Goal: Register for event/course

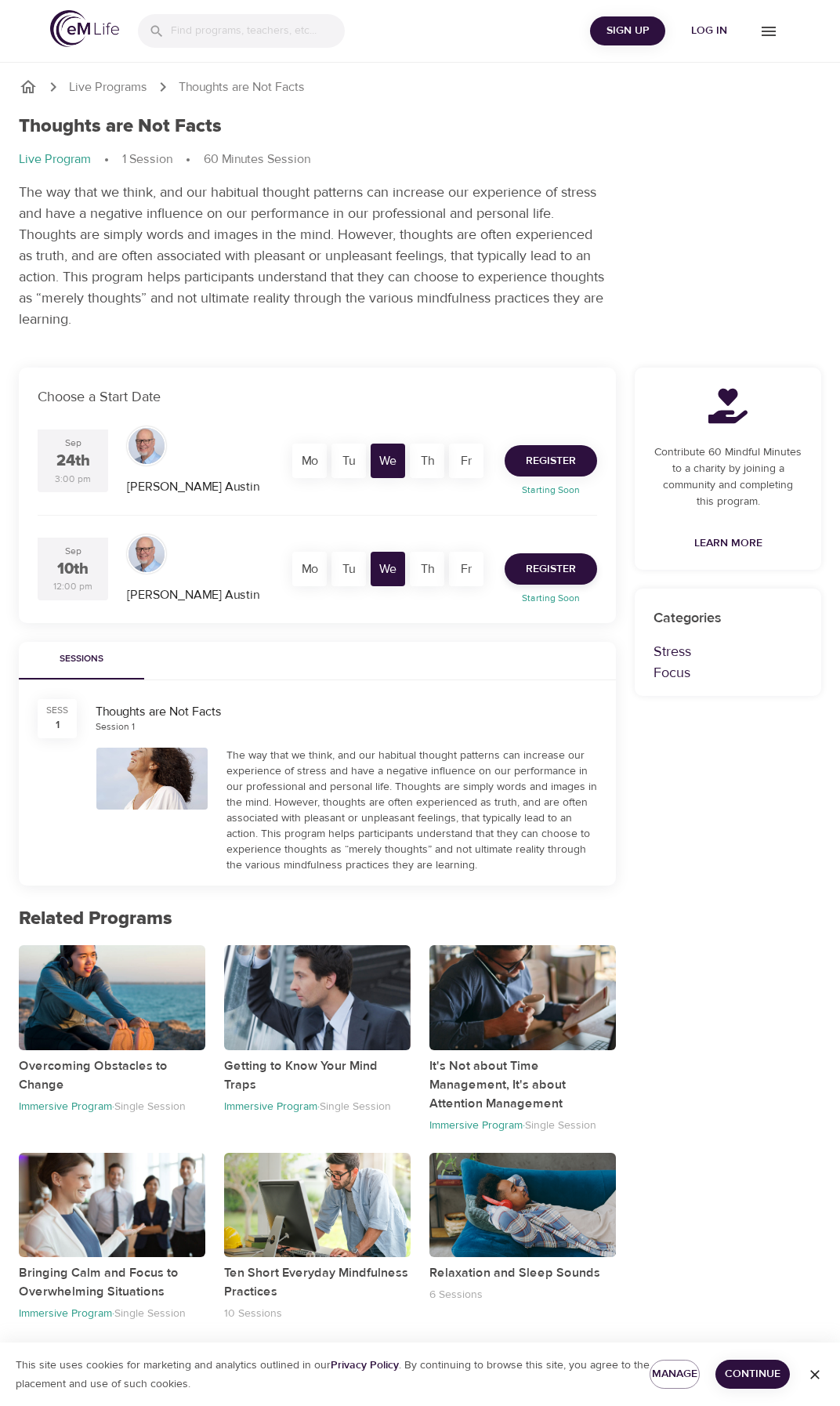
click at [557, 452] on span "Register" at bounding box center [551, 461] width 50 height 20
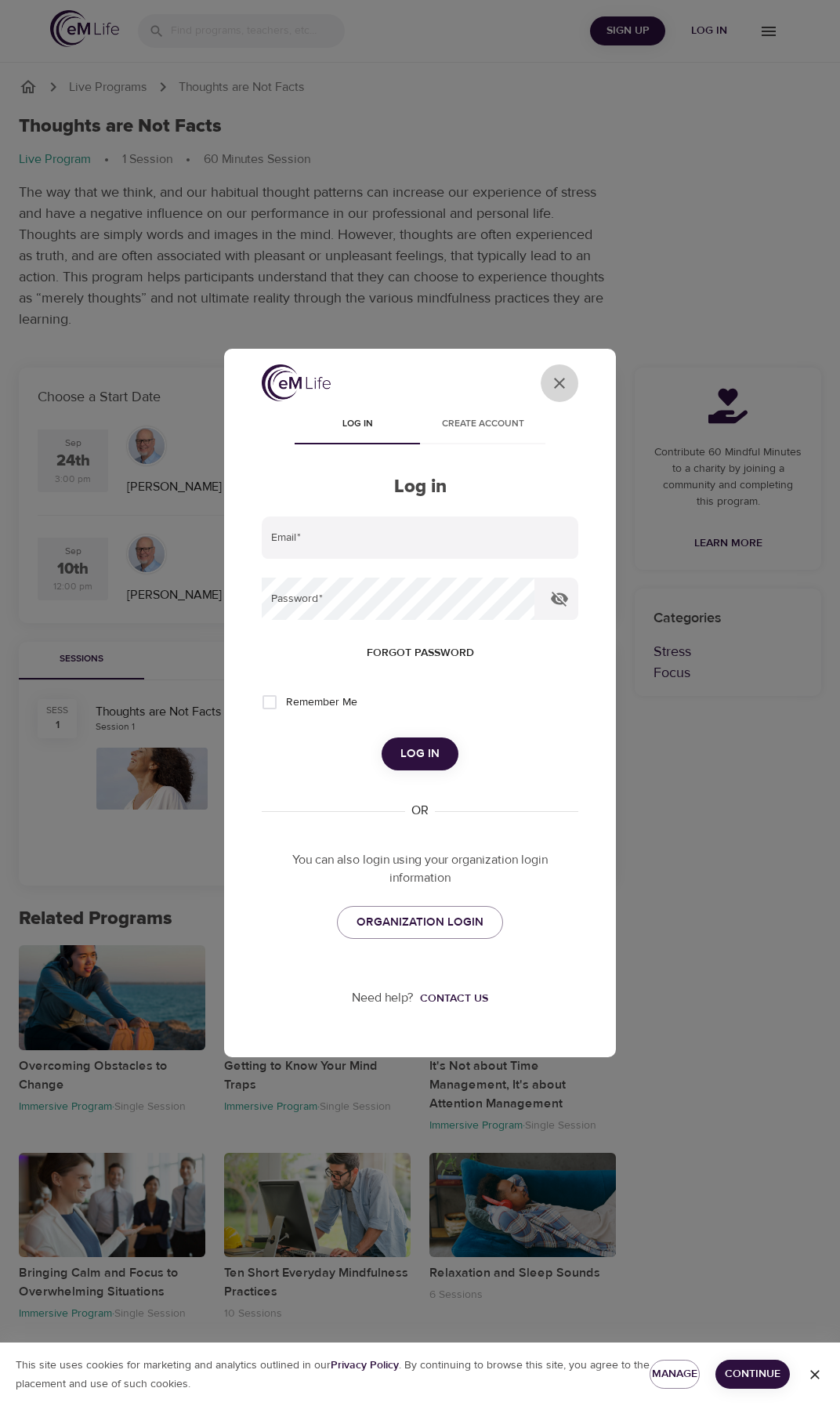
click at [558, 386] on icon "close" at bounding box center [559, 383] width 11 height 11
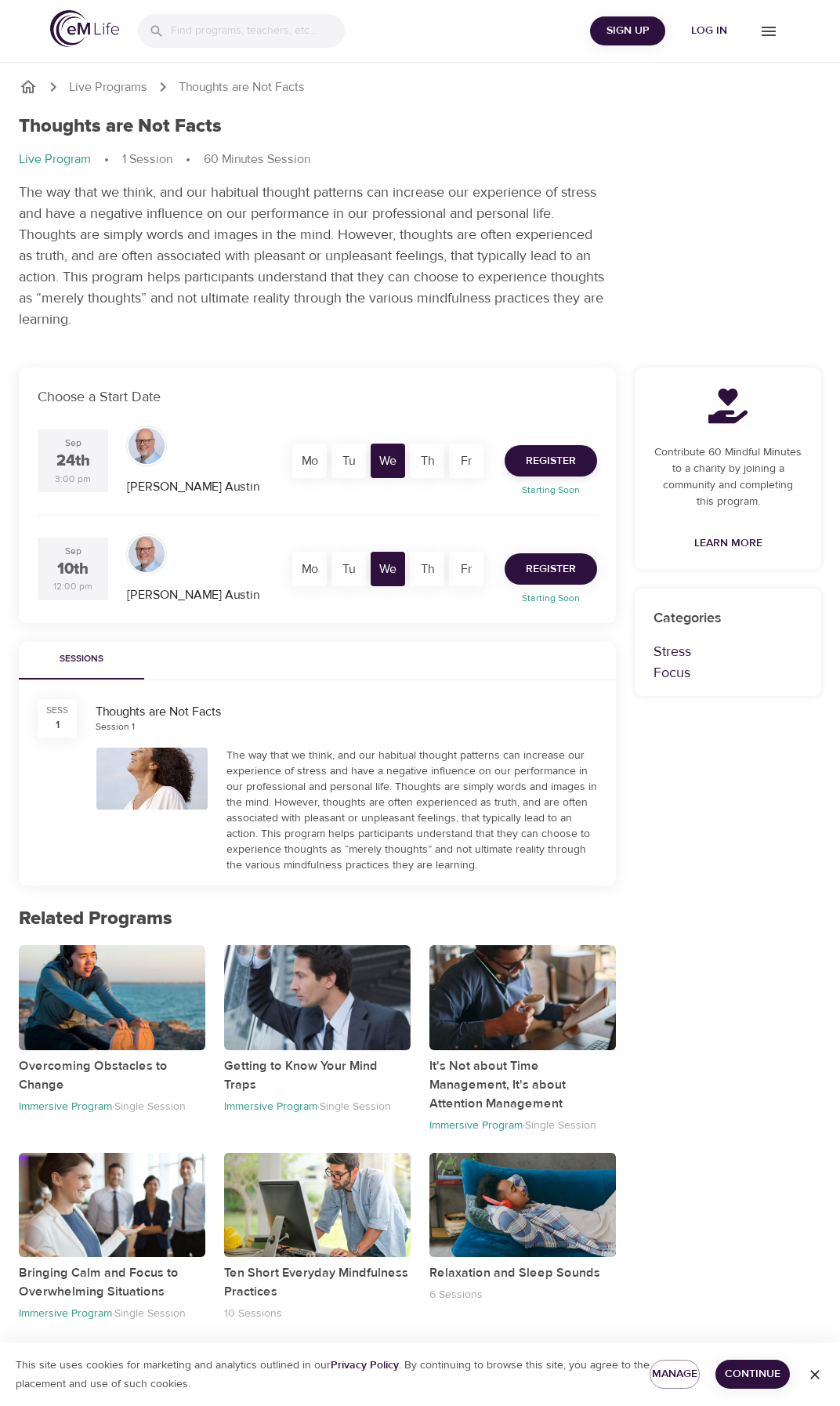
click at [571, 564] on span "Register" at bounding box center [551, 569] width 50 height 20
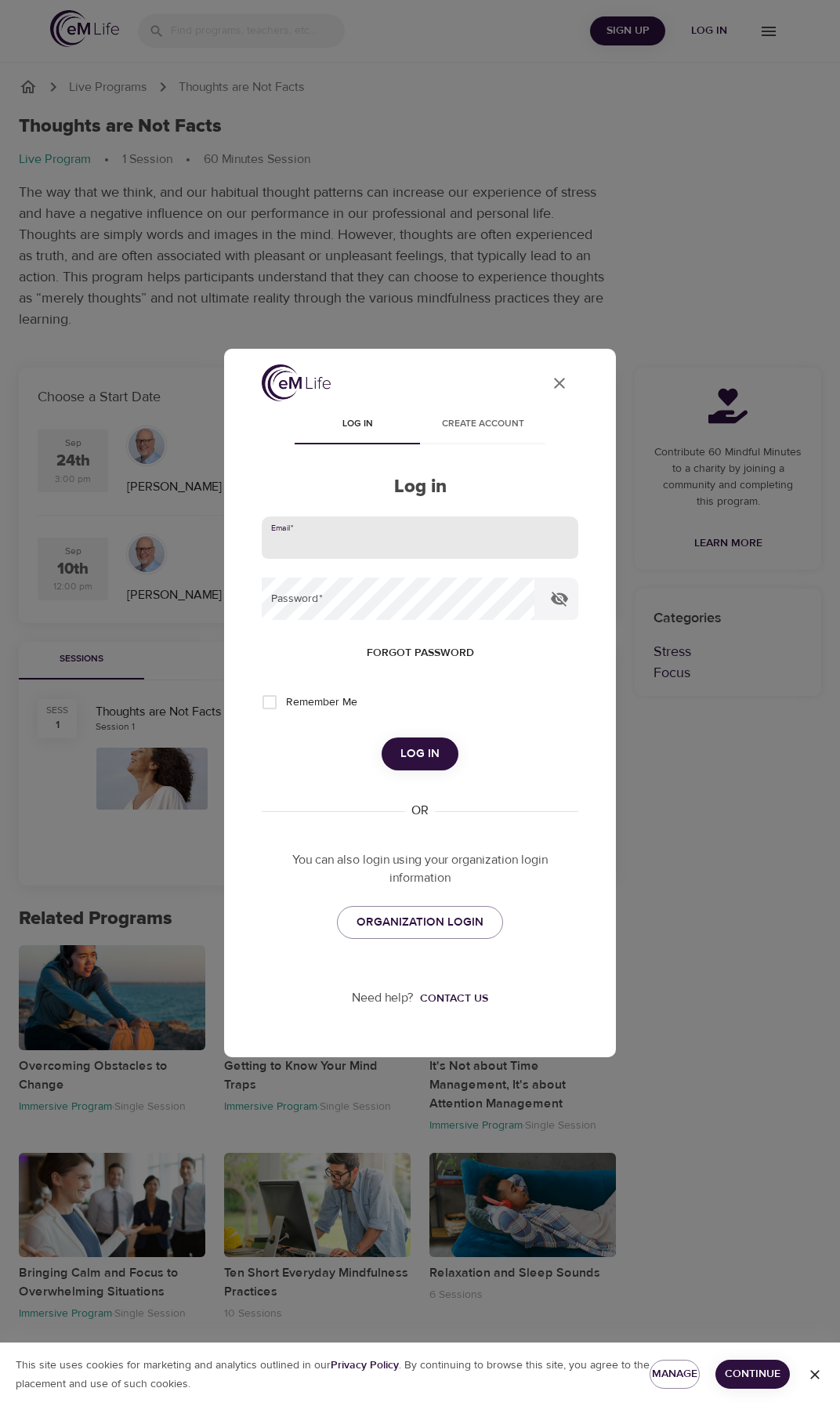
click at [375, 544] on input "email" at bounding box center [420, 538] width 316 height 42
type input "kcx2ev@uvahealth.org"
click at [440, 744] on button "Log in" at bounding box center [420, 754] width 77 height 33
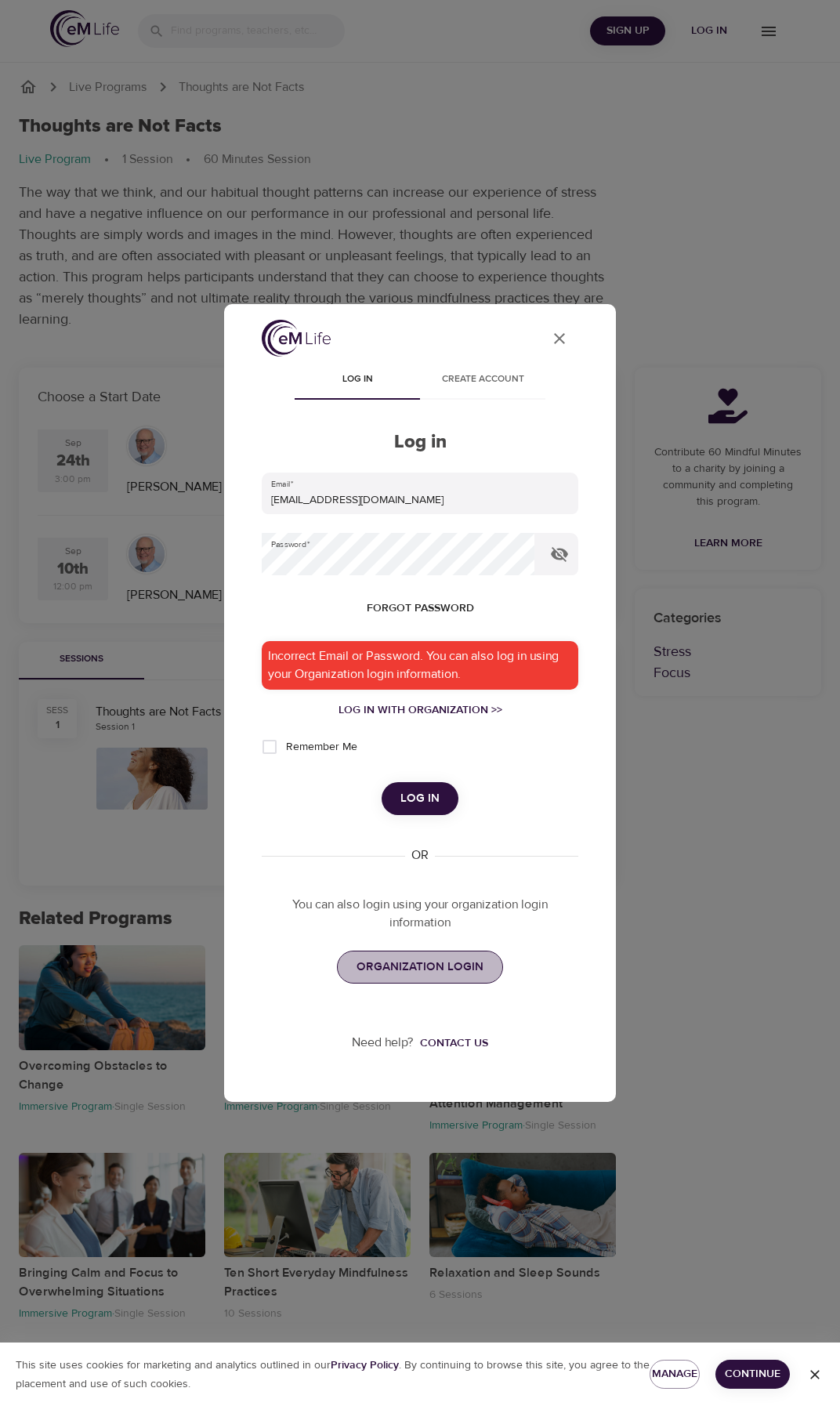
click at [412, 979] on link "ORGANIZATION LOGIN" at bounding box center [419, 967] width 166 height 33
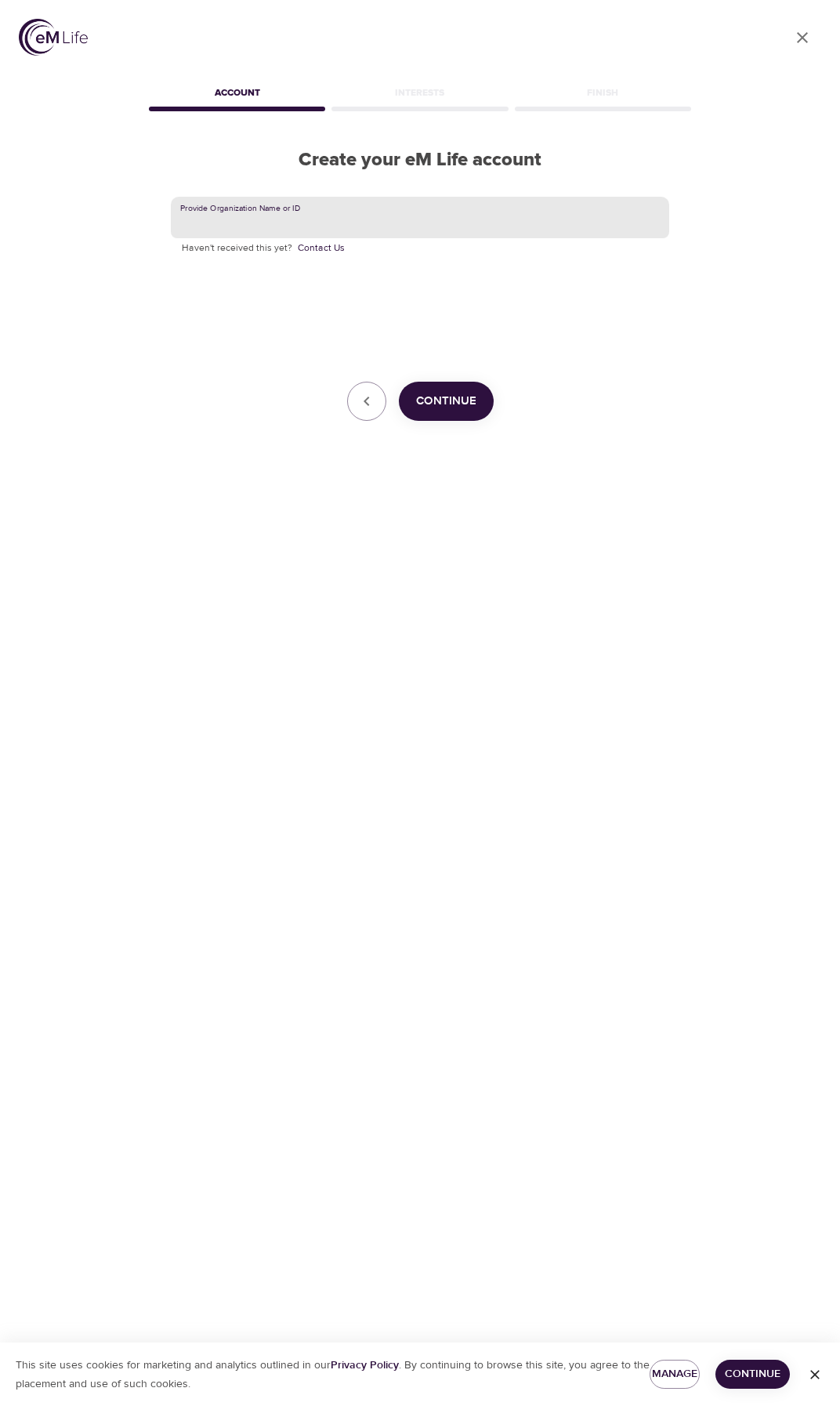
click at [385, 222] on input "text" at bounding box center [420, 218] width 499 height 42
type input "UVA"
click at [399, 382] on button "Continue" at bounding box center [446, 401] width 95 height 39
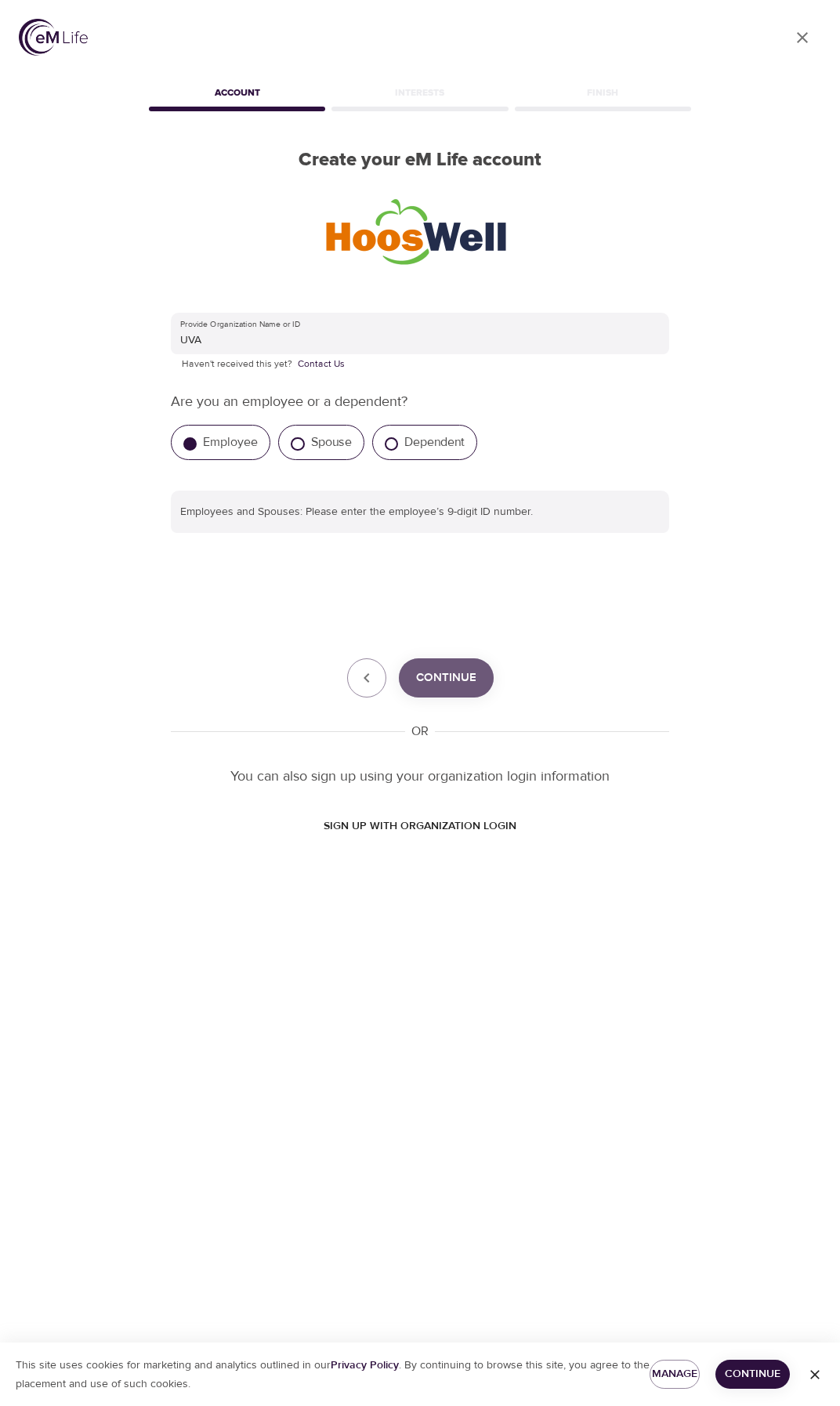
click at [456, 682] on span "Continue" at bounding box center [446, 678] width 61 height 20
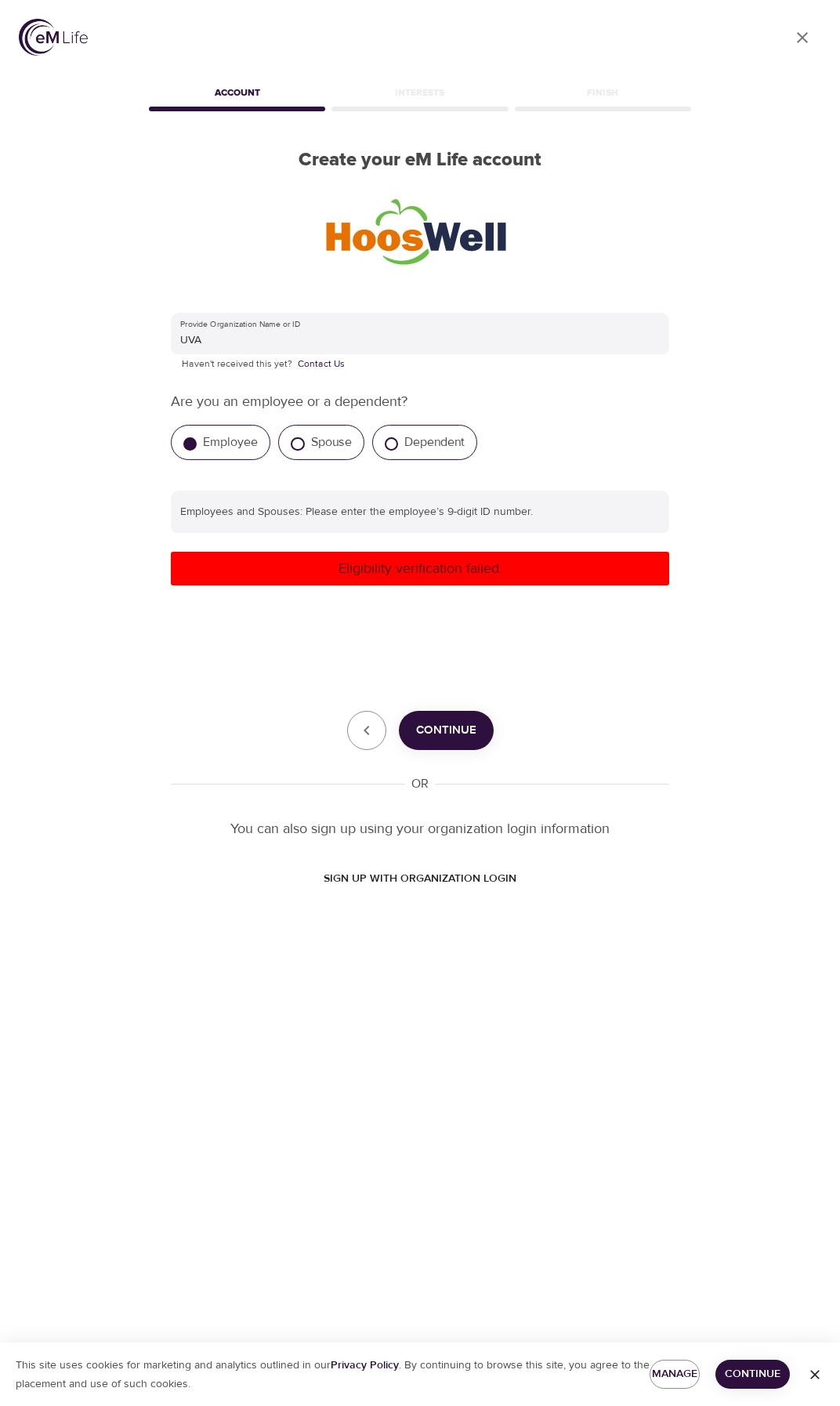
click at [215, 452] on div "Employee" at bounding box center [220, 442] width 100 height 35
click at [348, 514] on input "text" at bounding box center [420, 512] width 499 height 42
click at [353, 579] on div "Eligibility verification failed." at bounding box center [420, 568] width 499 height 34
click at [444, 733] on span "Continue" at bounding box center [446, 731] width 61 height 20
drag, startPoint x: 239, startPoint y: 525, endPoint x: 59, endPoint y: 541, distance: 180.7
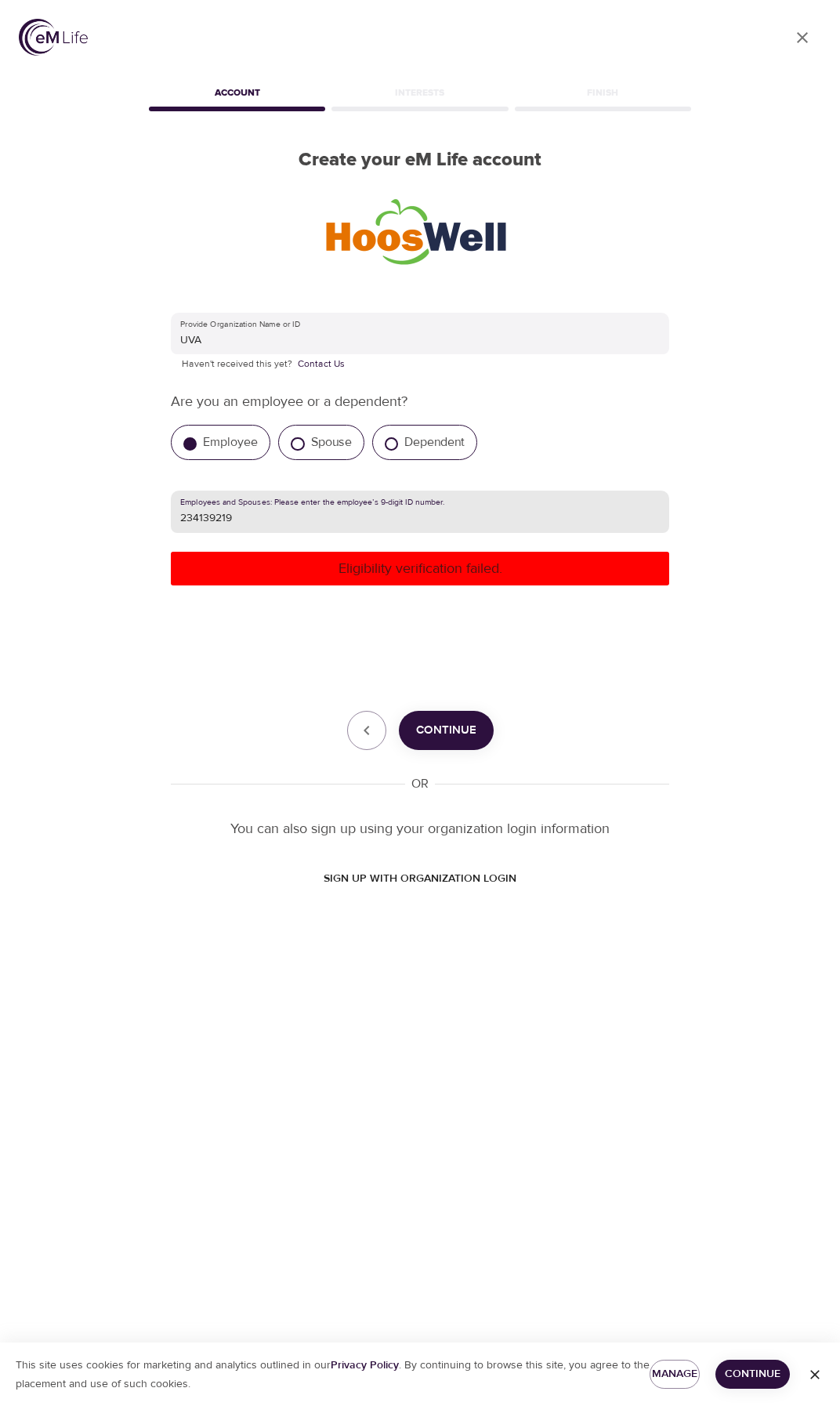
click at [59, 541] on div "User Profile Account Interests Finish Create your eM Life account Provide Organ…" at bounding box center [420, 703] width 840 height 1406
type input "kcx2ev"
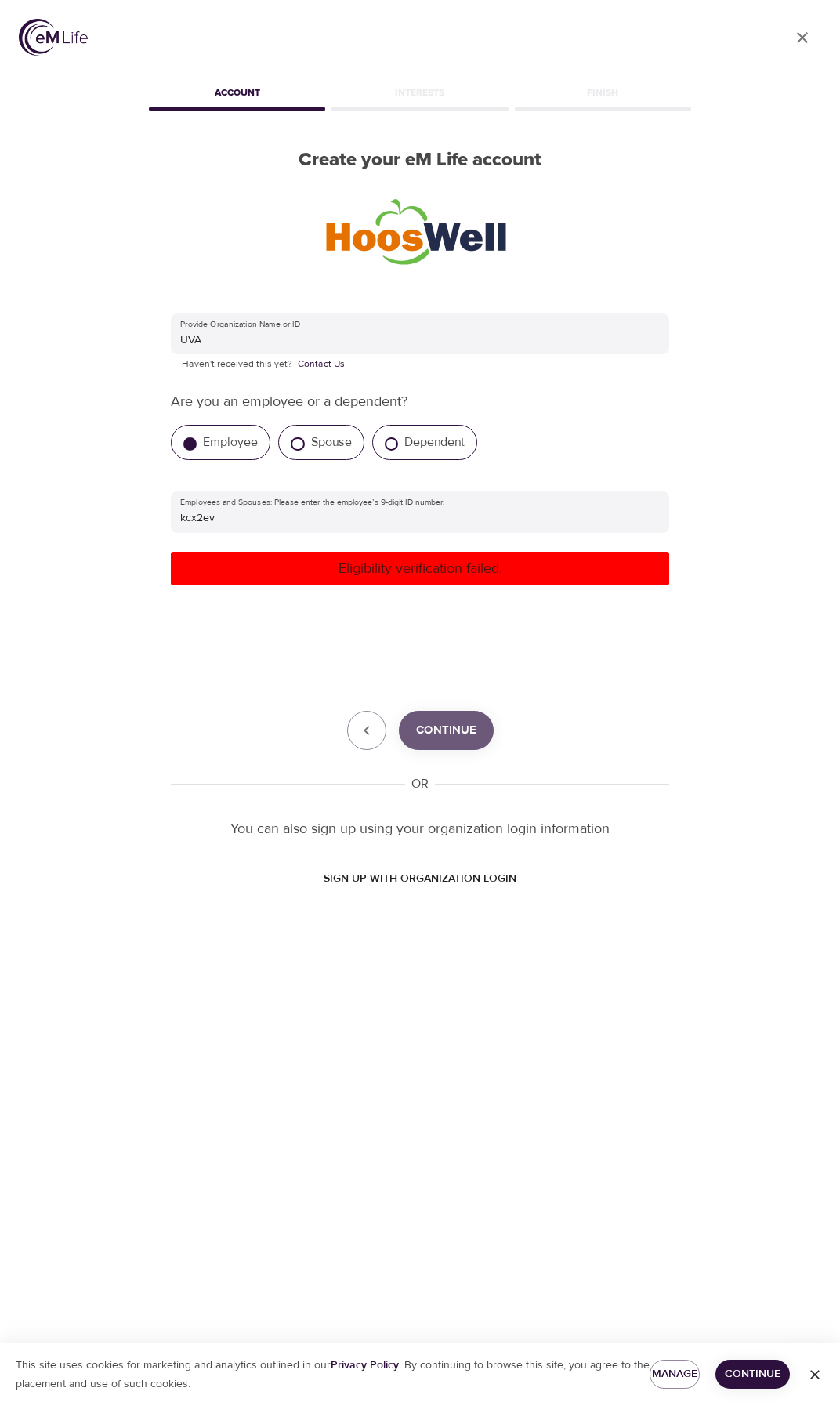
click at [470, 733] on span "Continue" at bounding box center [446, 731] width 61 height 20
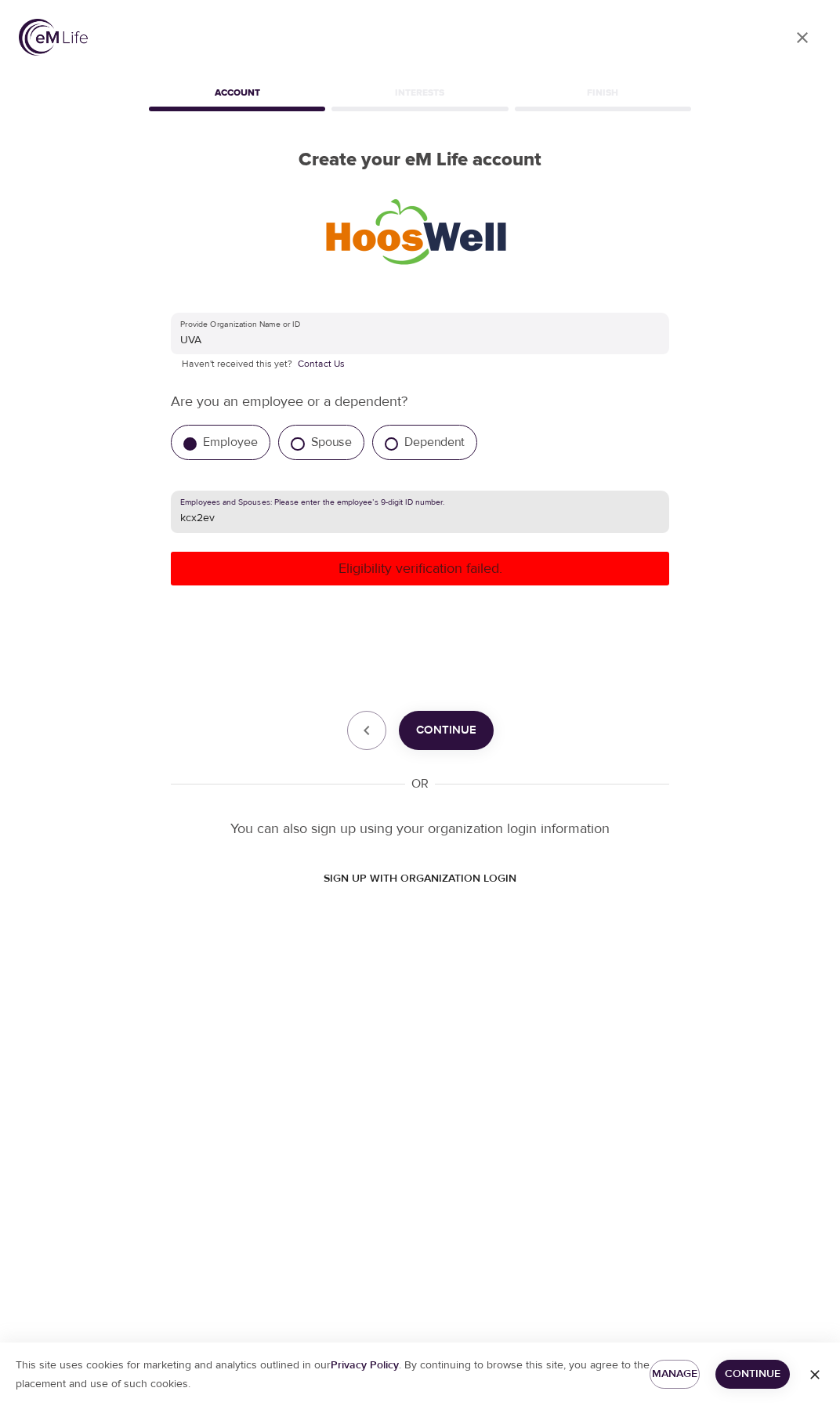
drag, startPoint x: 235, startPoint y: 526, endPoint x: 125, endPoint y: 535, distance: 110.4
click at [125, 535] on div "User Profile Account Interests Finish Create your eM Life account Provide Organ…" at bounding box center [420, 703] width 840 height 1406
click at [440, 880] on span "SIGN UP WITH ORGANIZATION LOGIN" at bounding box center [419, 879] width 193 height 20
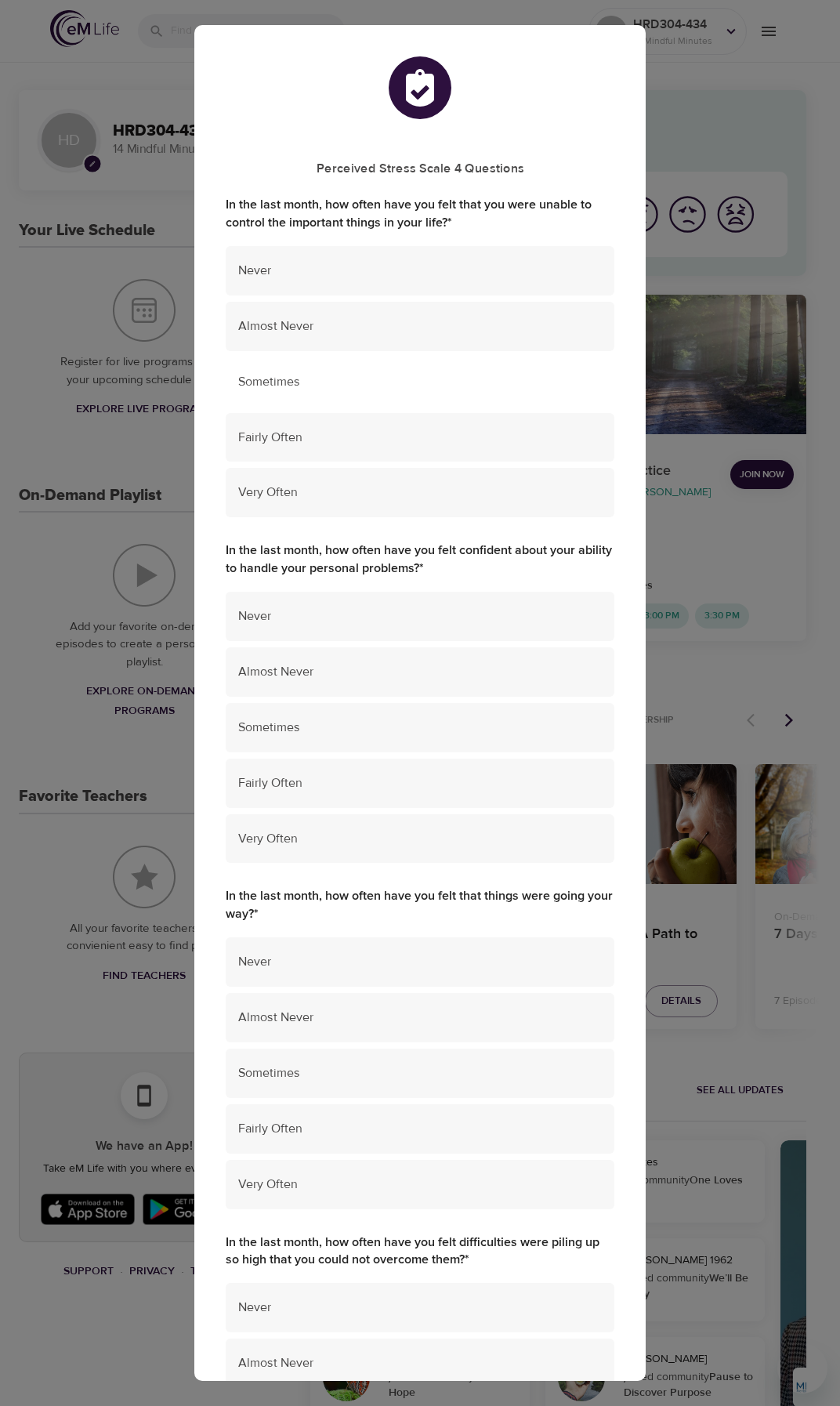
click at [320, 396] on div "Sometimes" at bounding box center [420, 382] width 389 height 50
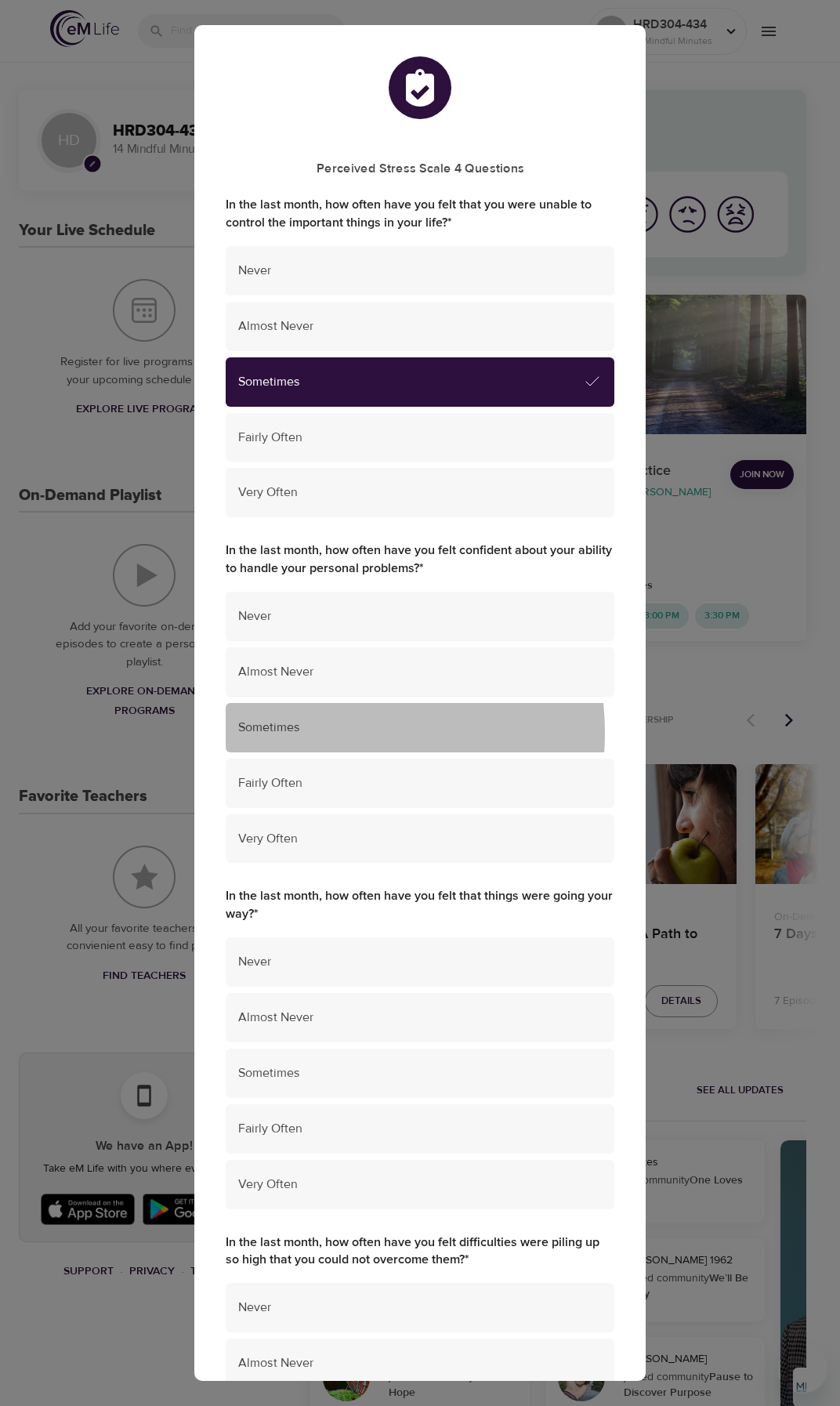
click at [322, 733] on span "Sometimes" at bounding box center [420, 728] width 363 height 18
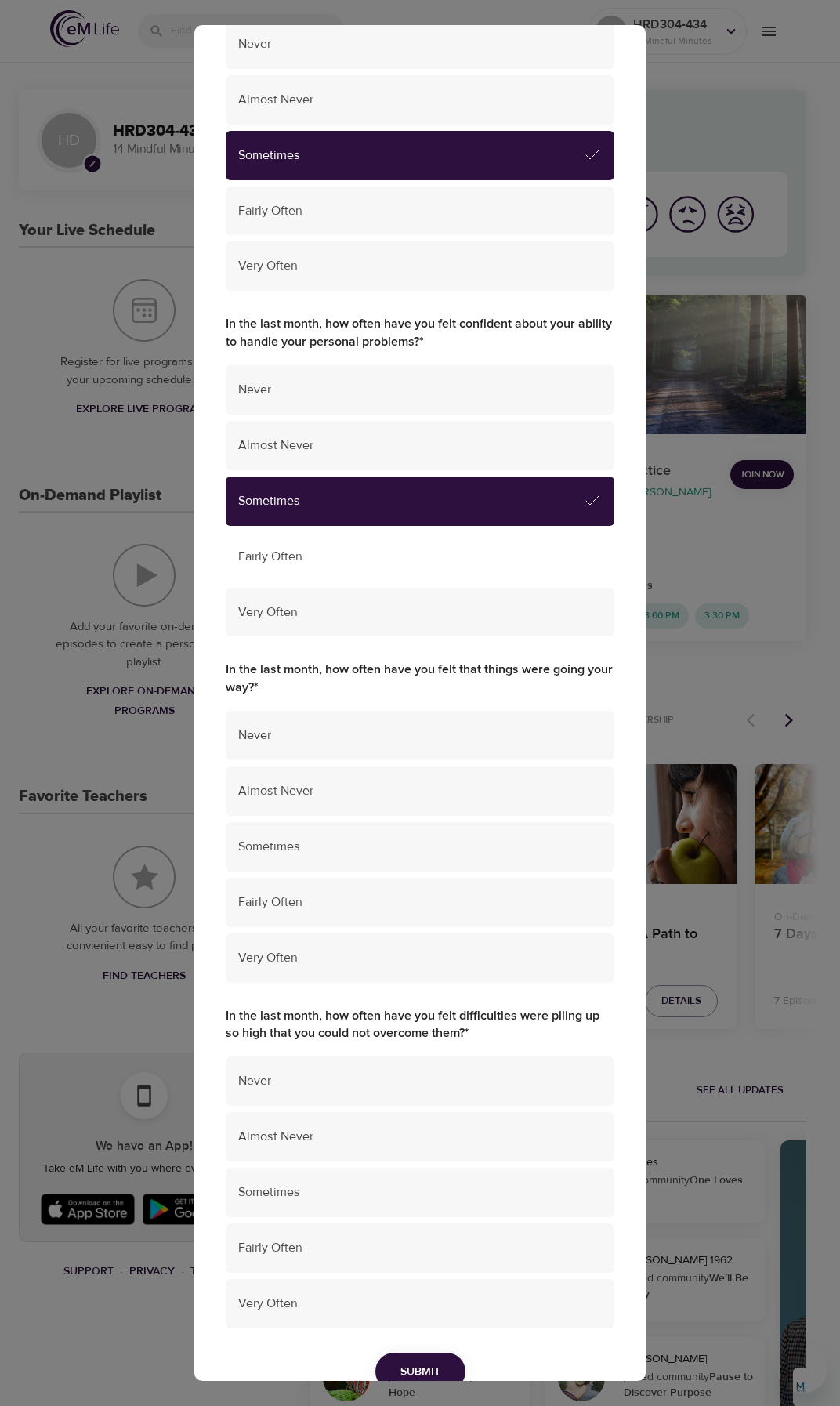
scroll to position [235, 0]
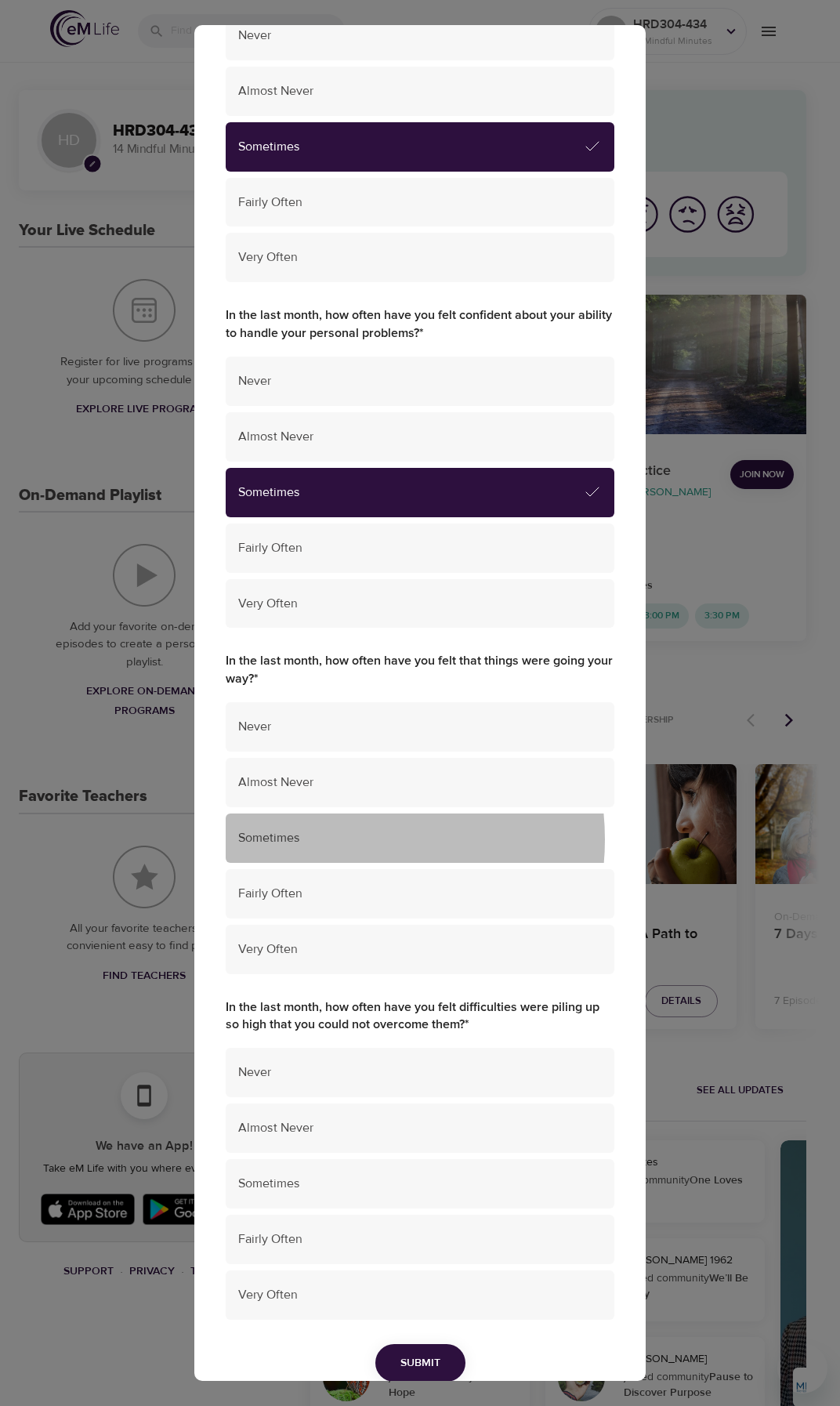
click at [339, 840] on span "Sometimes" at bounding box center [420, 838] width 363 height 18
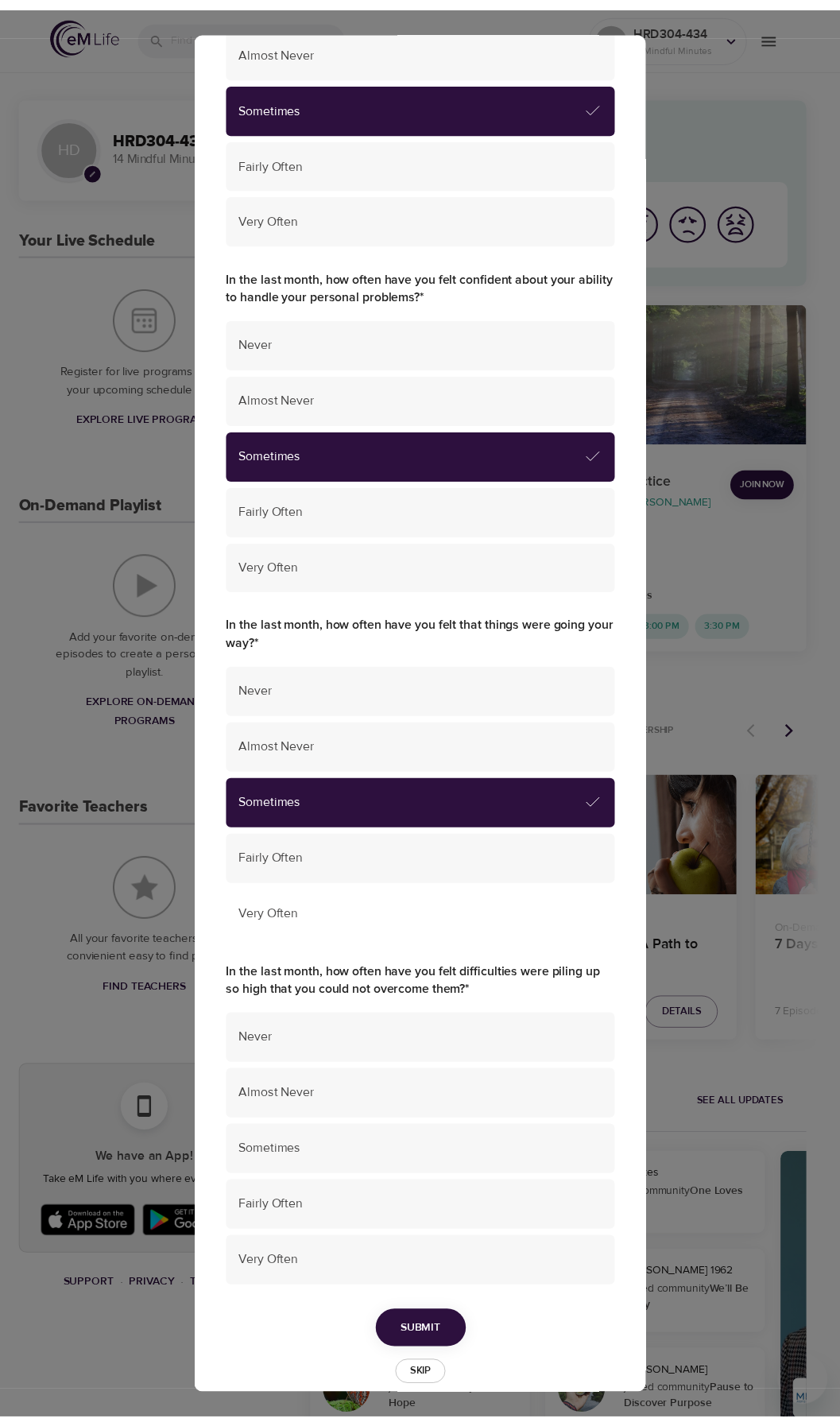
scroll to position [309, 0]
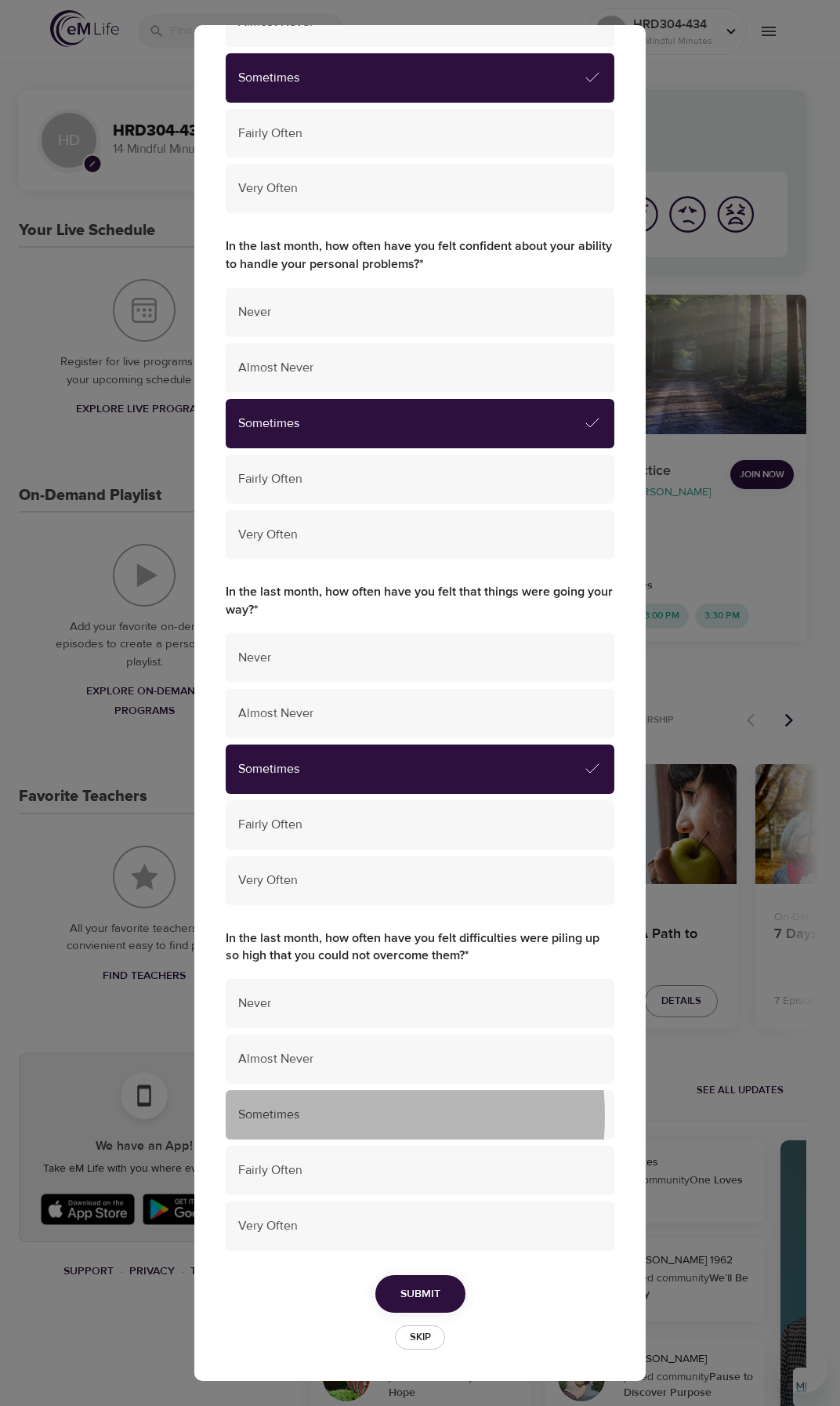
drag, startPoint x: 318, startPoint y: 1116, endPoint x: 292, endPoint y: 1088, distance: 38.2
click at [315, 1116] on span "Sometimes" at bounding box center [420, 1115] width 363 height 18
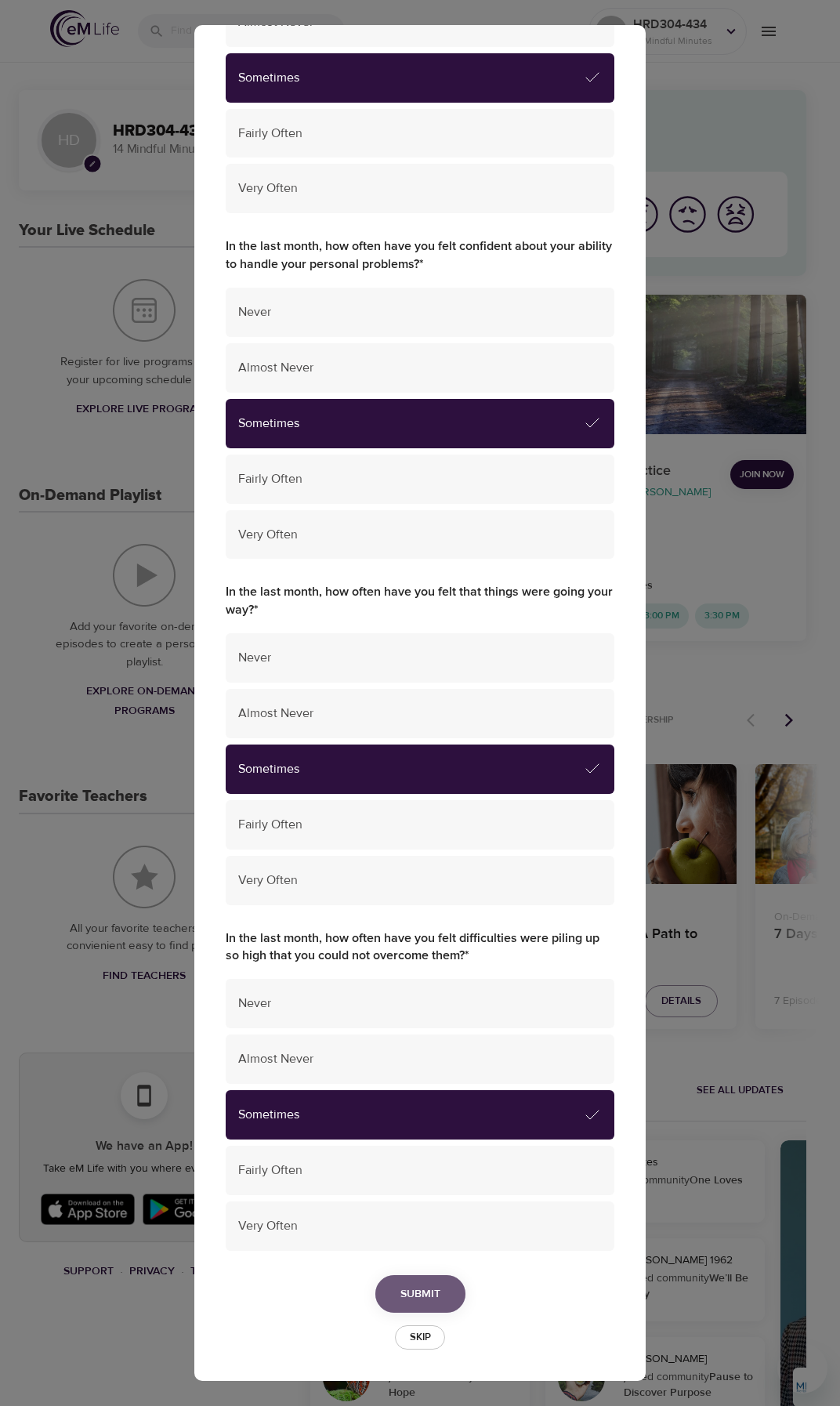
click at [429, 1310] on button "Submit" at bounding box center [420, 1294] width 90 height 39
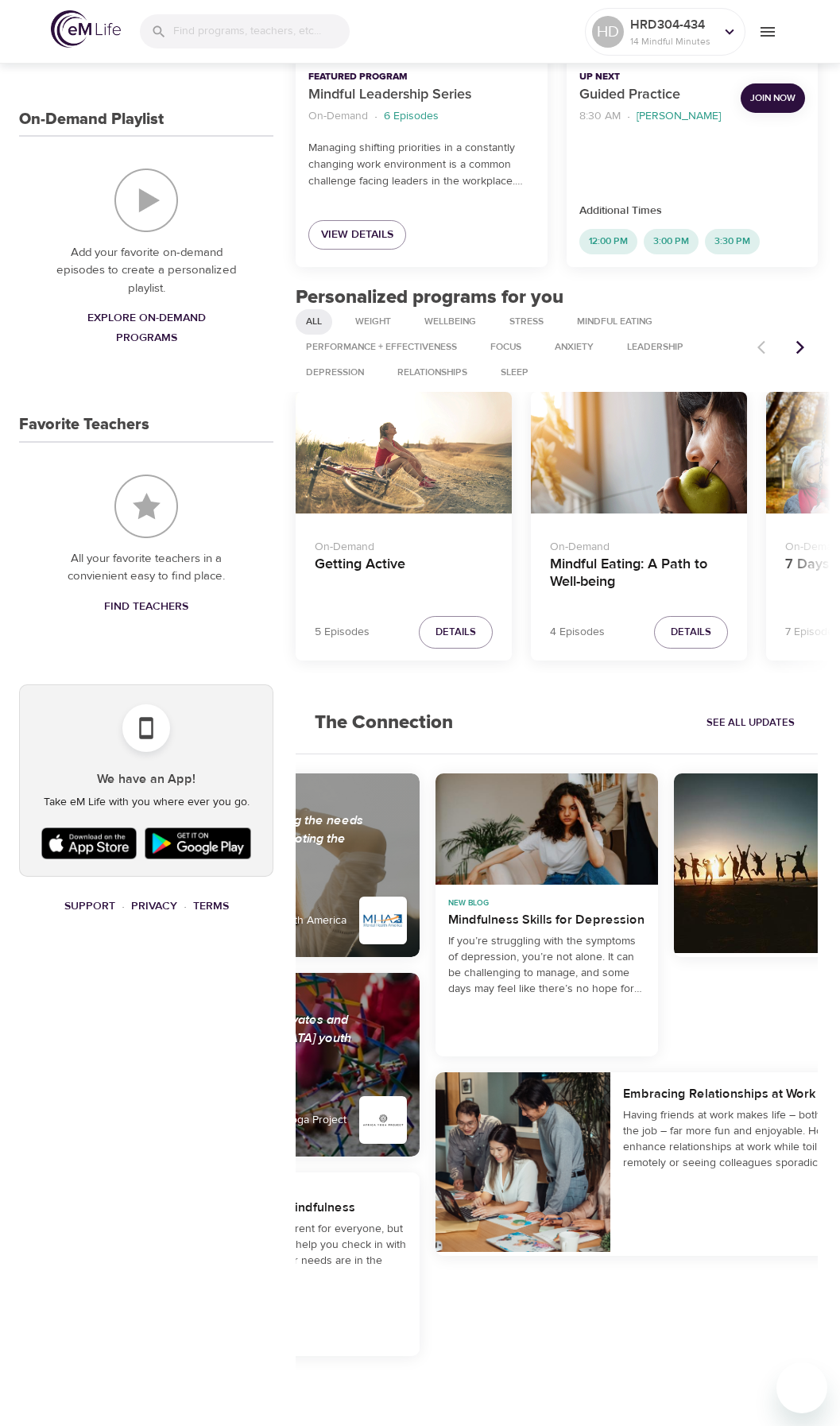
scroll to position [0, 1323]
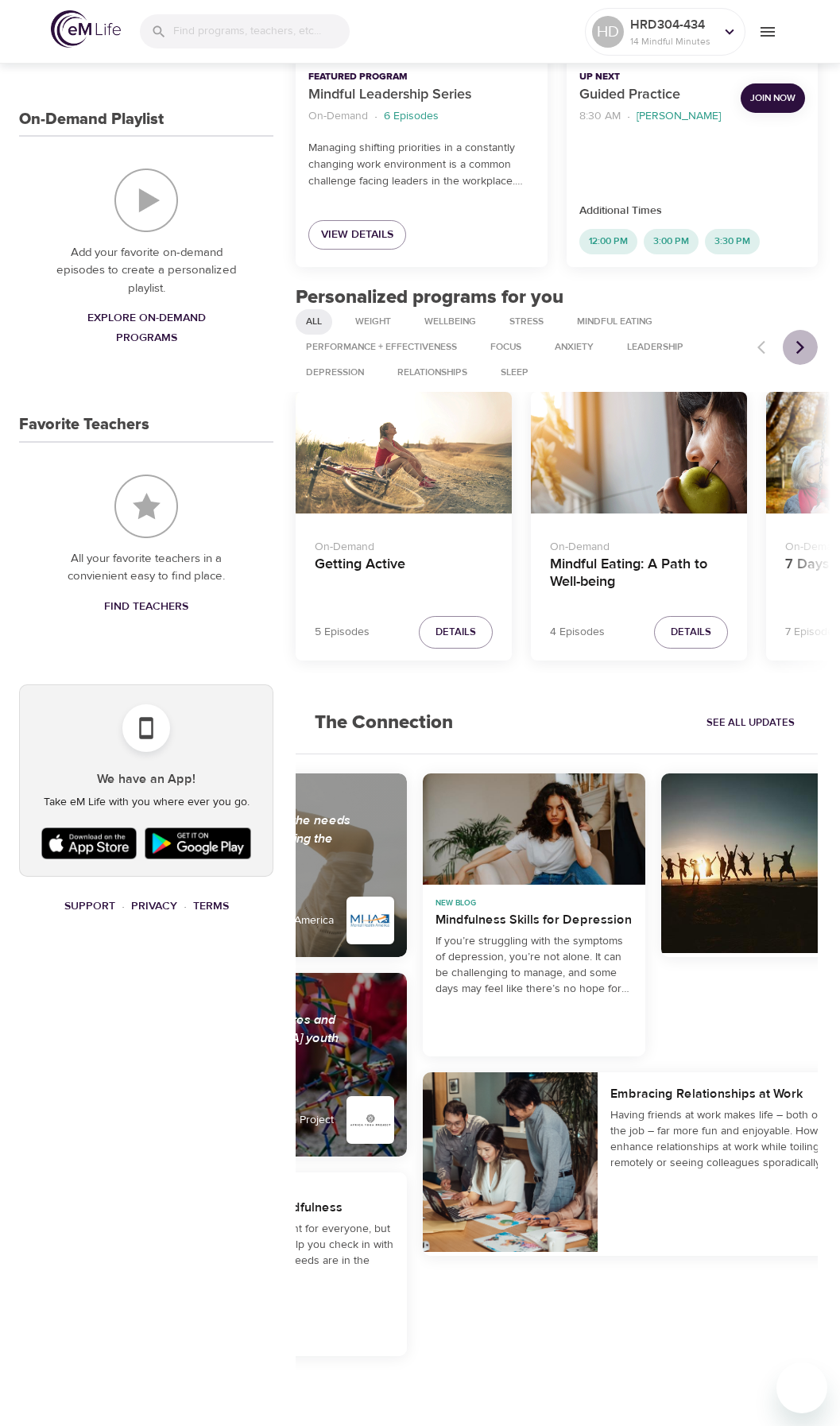
click at [795, 340] on icon "Next items" at bounding box center [800, 347] width 16 height 16
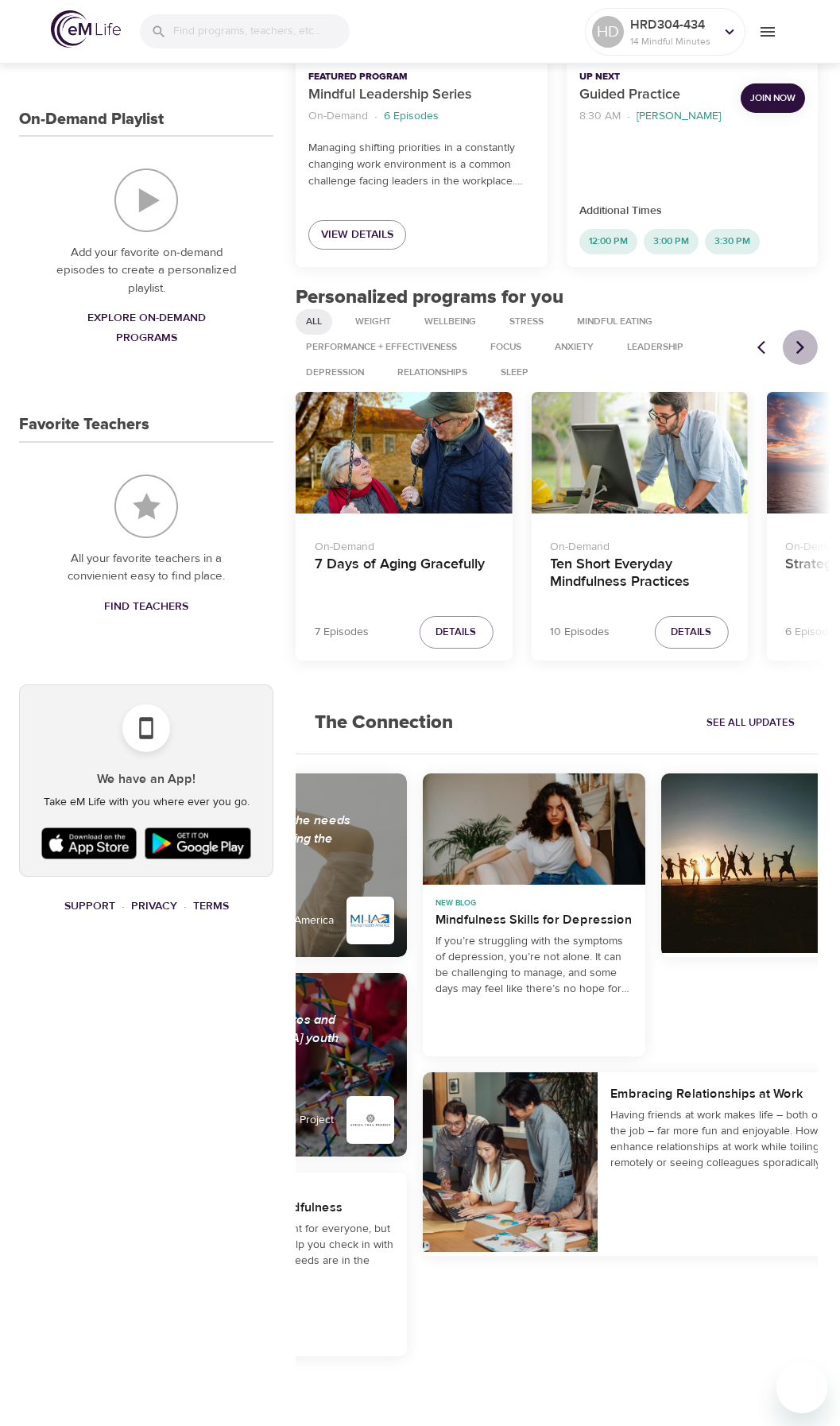
click at [795, 340] on icon "Next items" at bounding box center [800, 347] width 16 height 16
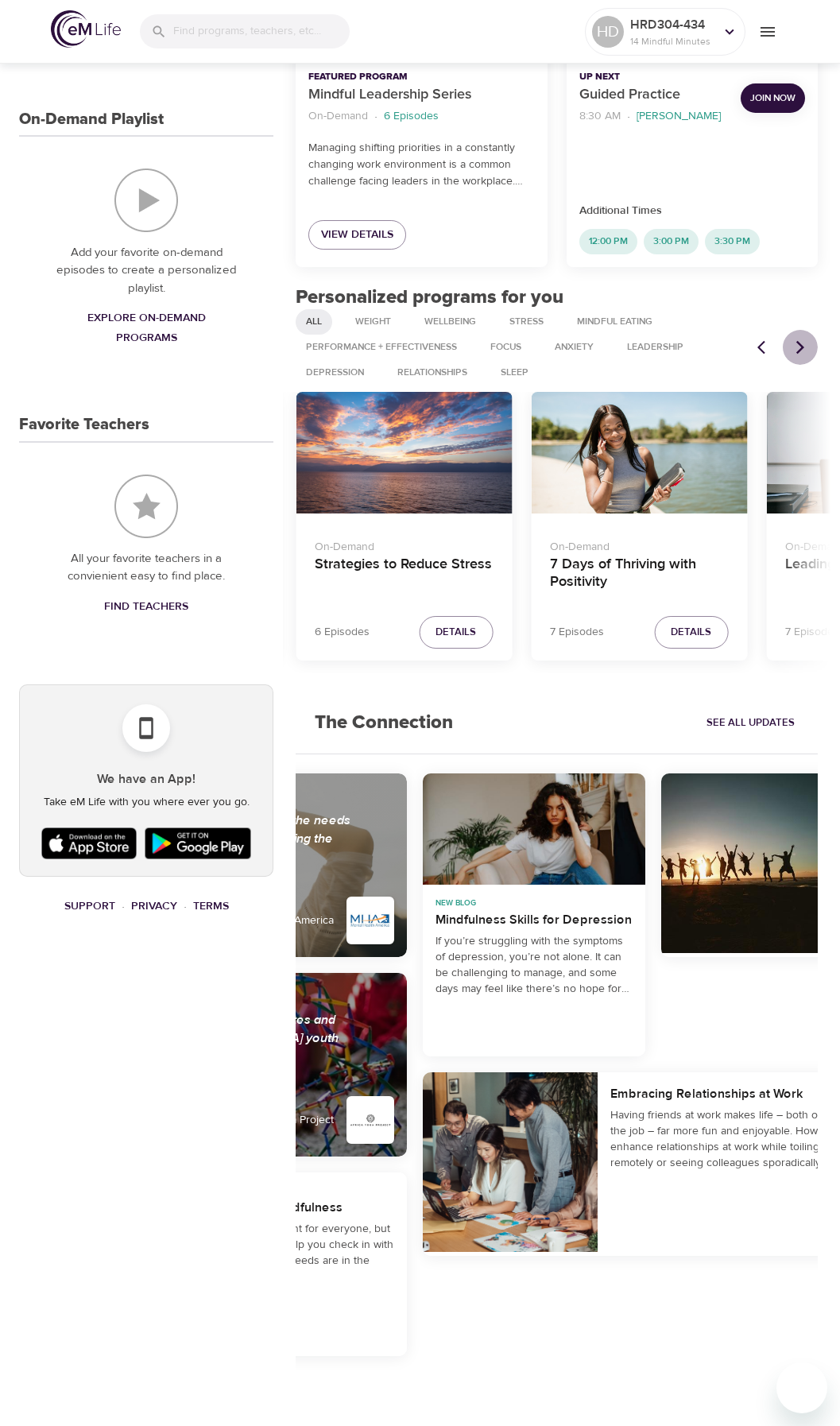
click at [795, 340] on icon "Next items" at bounding box center [800, 347] width 16 height 16
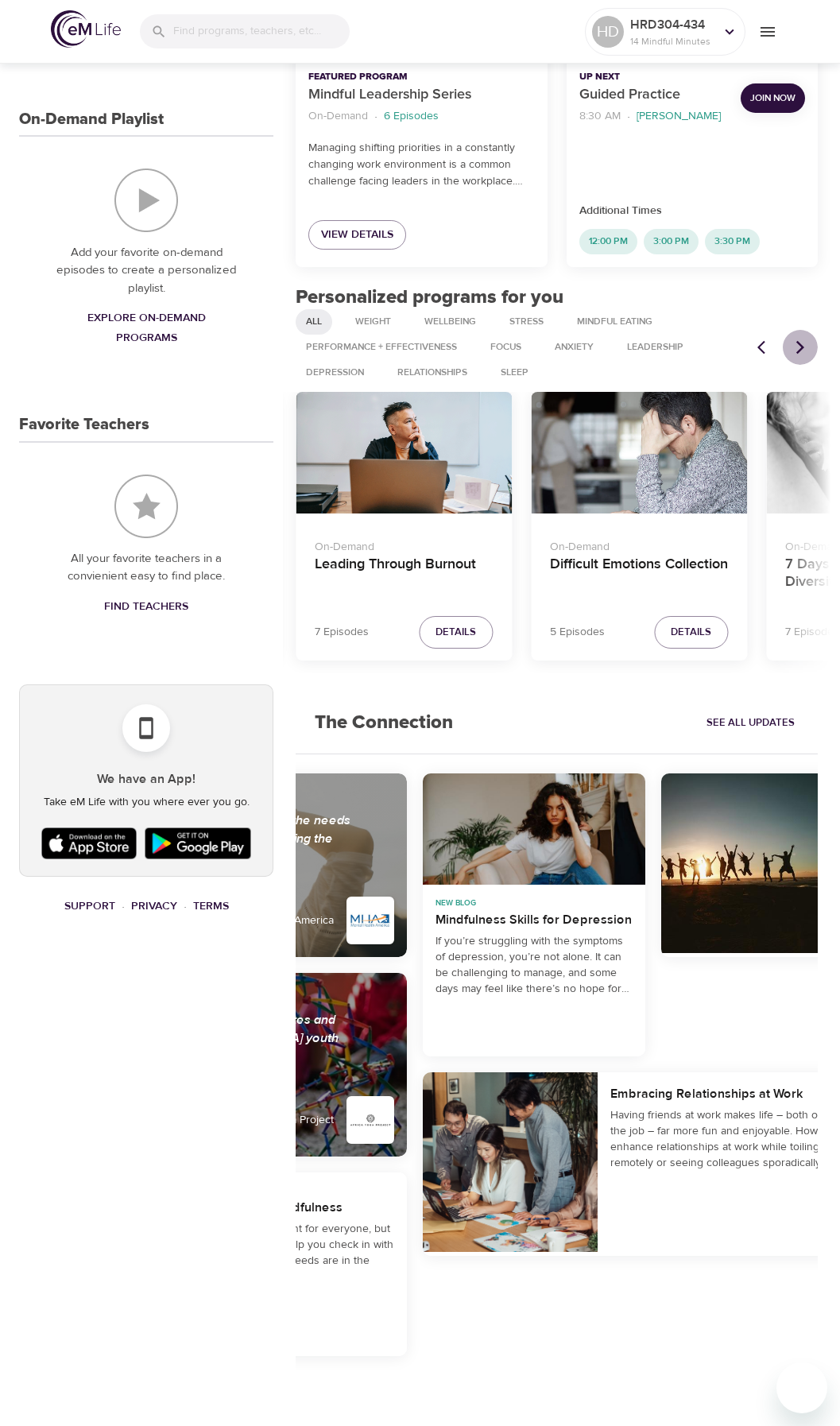
click at [795, 343] on icon "Next items" at bounding box center [800, 347] width 16 height 16
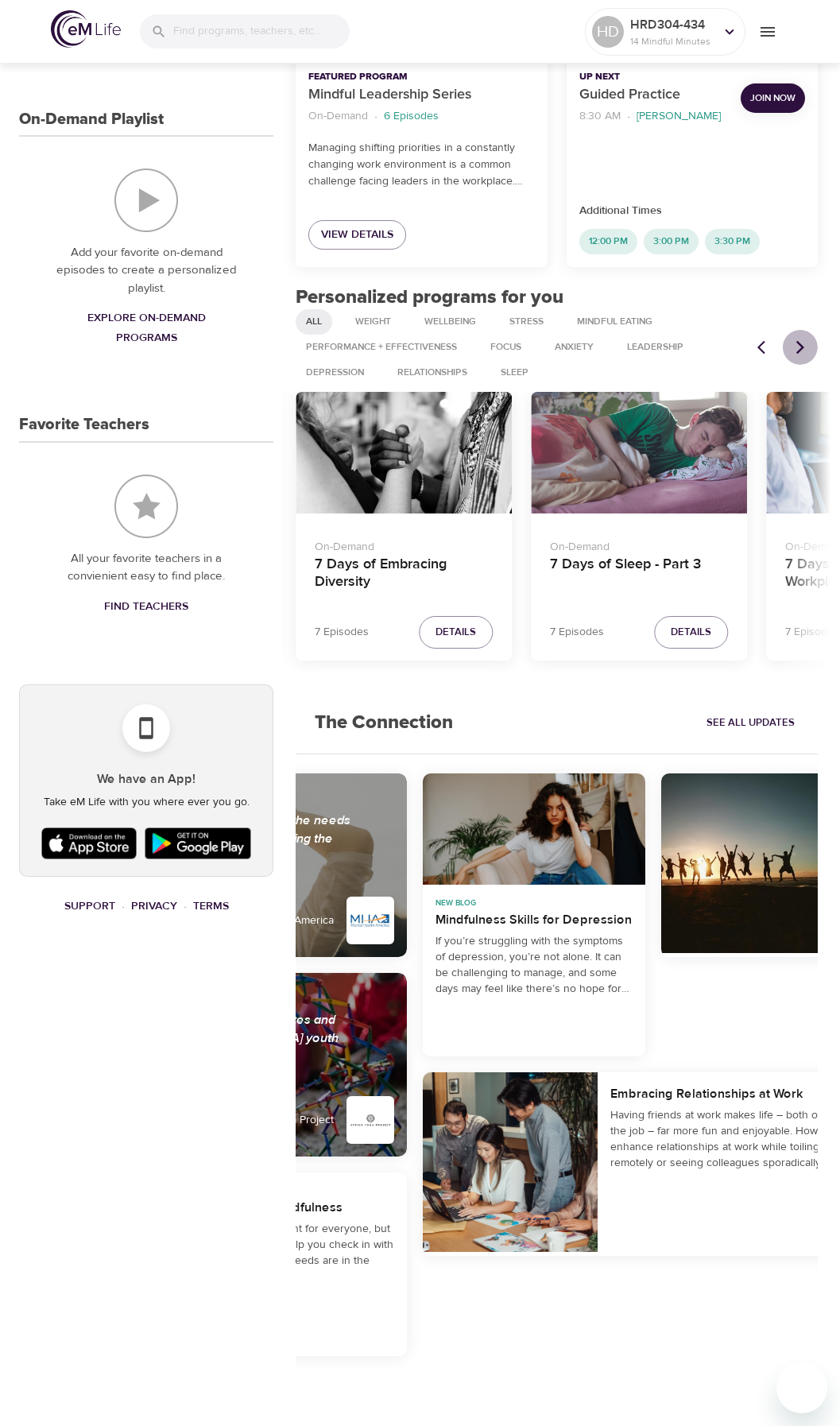
click at [795, 343] on icon "Next items" at bounding box center [800, 347] width 16 height 16
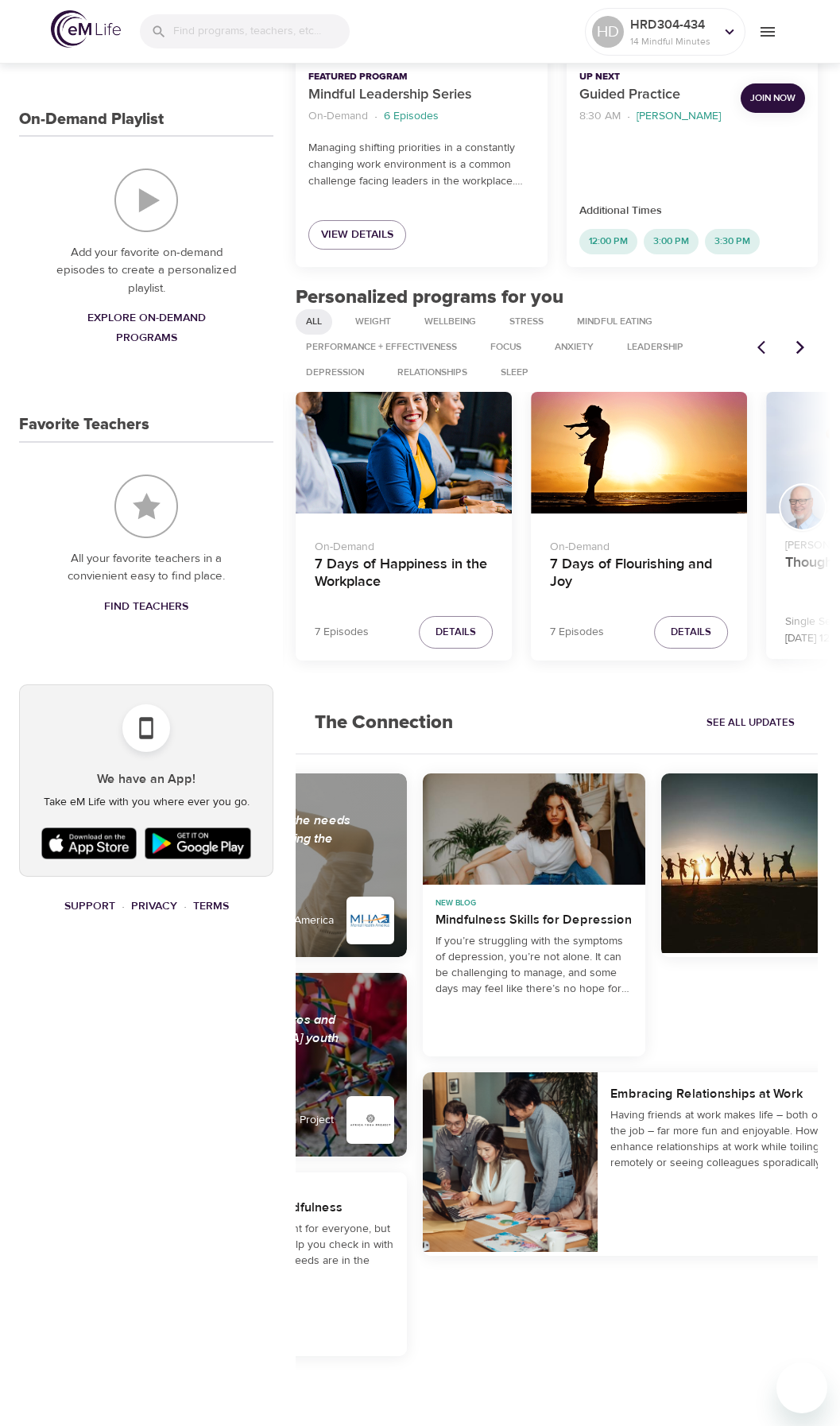
click at [795, 343] on icon "Next items" at bounding box center [800, 347] width 16 height 16
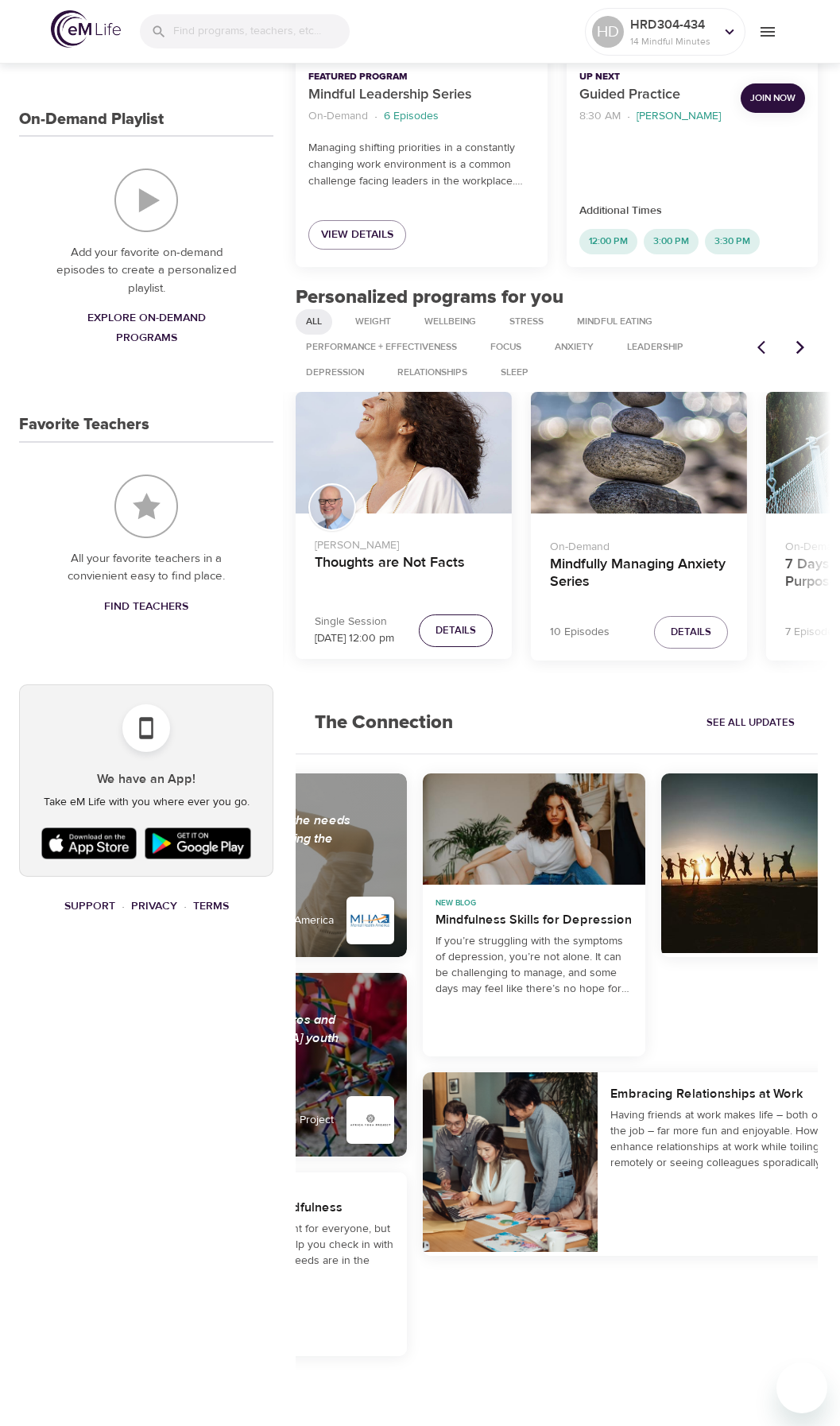
click at [437, 630] on span "Details" at bounding box center [455, 630] width 41 height 18
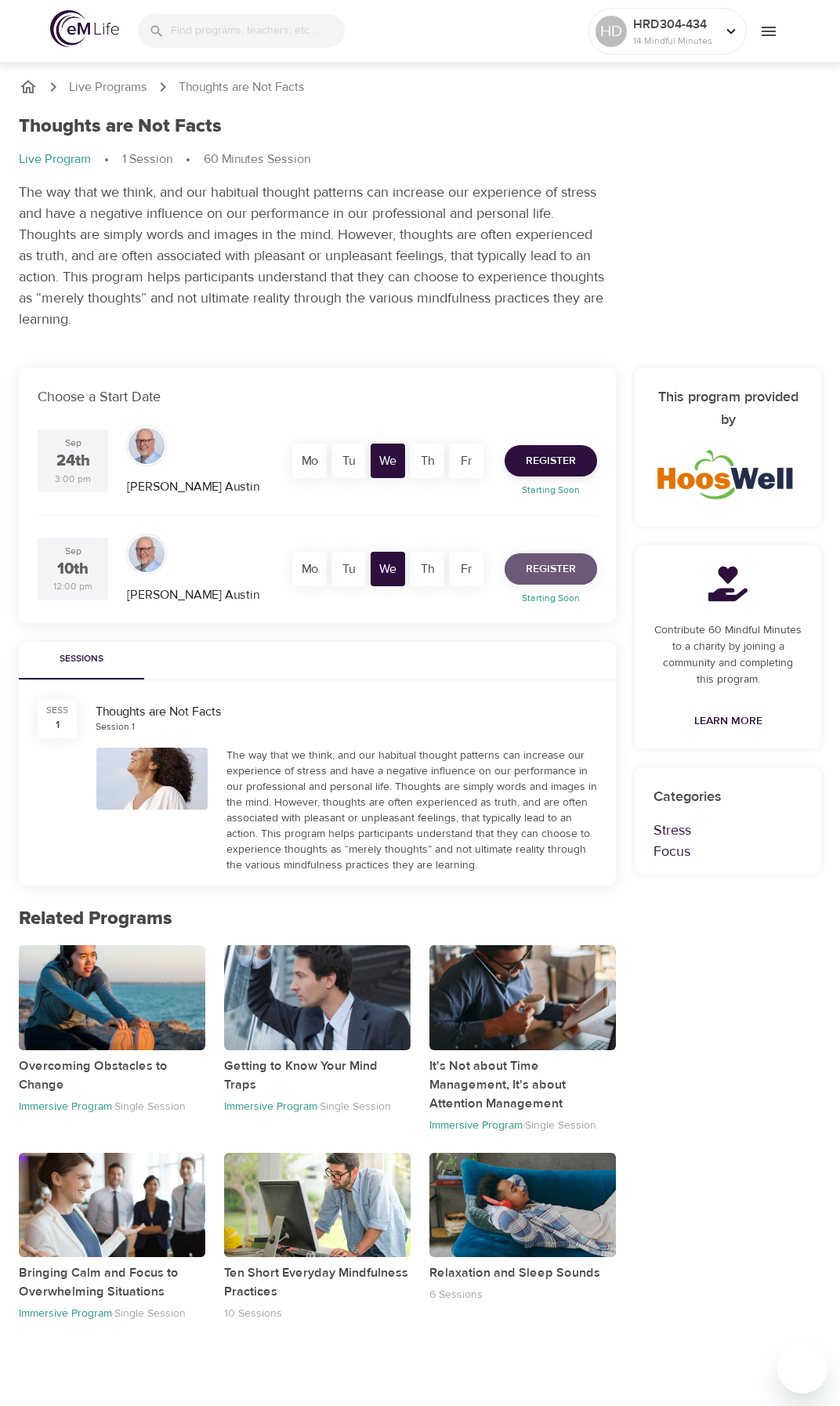
click at [581, 559] on button "Register" at bounding box center [551, 569] width 93 height 31
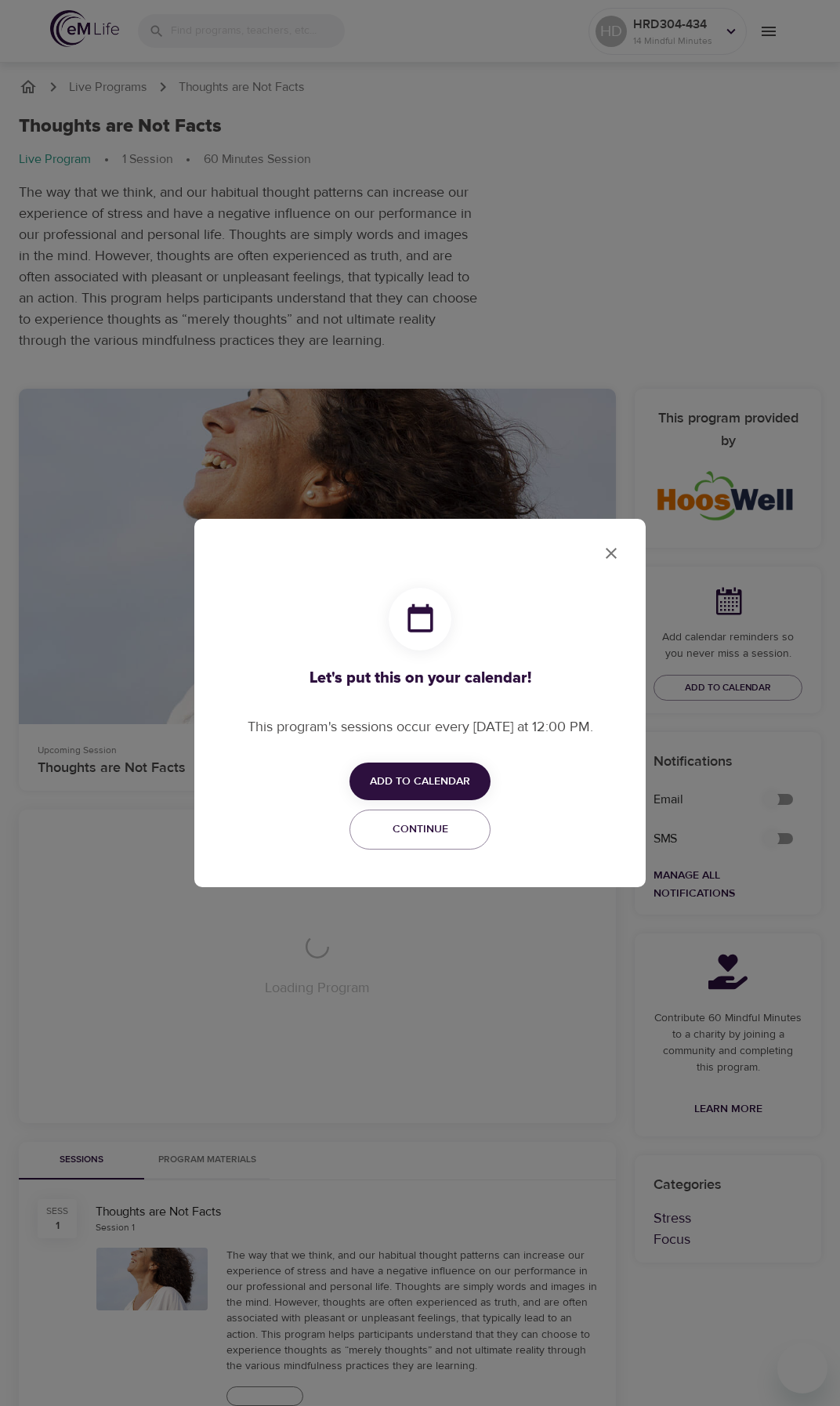
checkbox input "true"
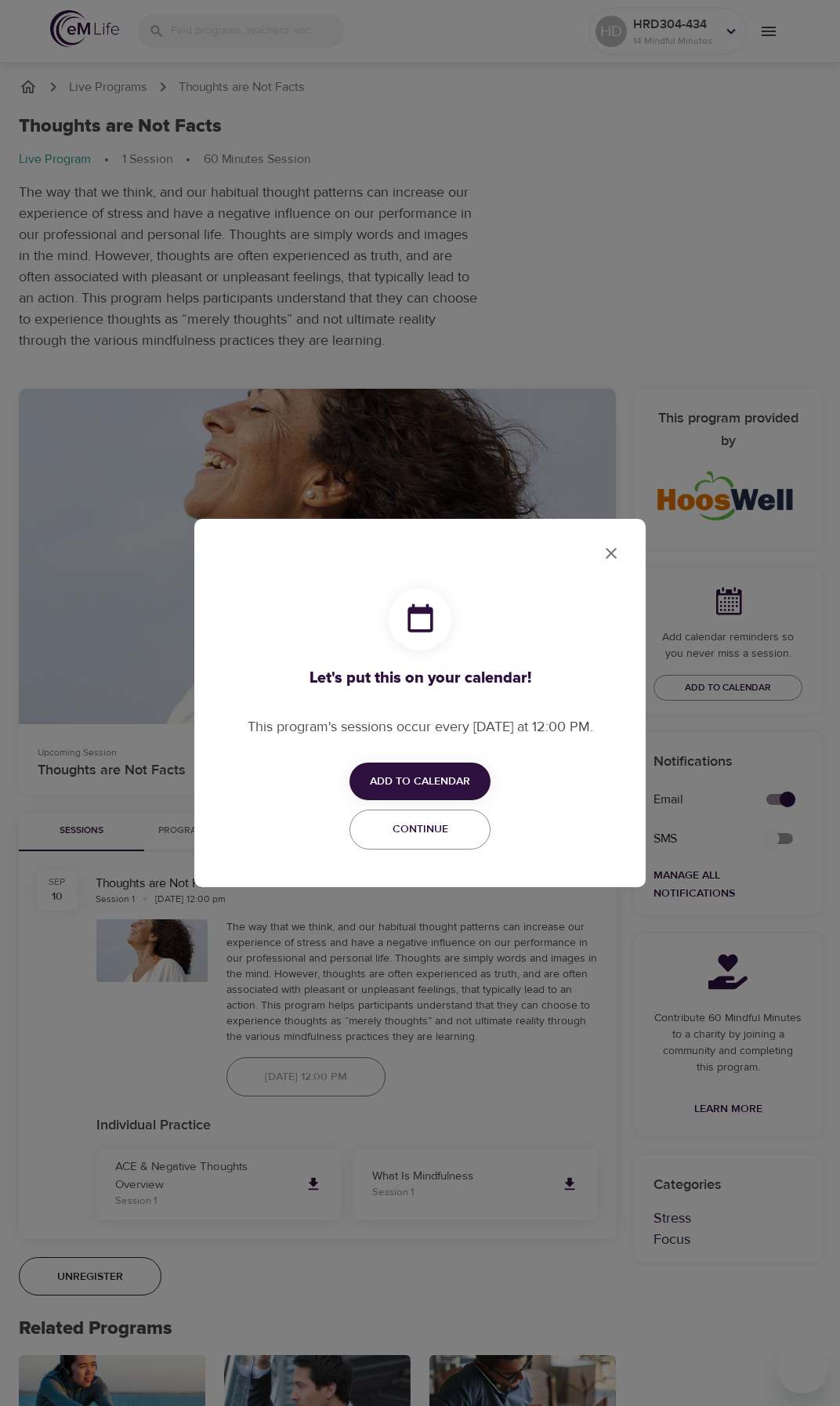
click at [451, 768] on button "Add to Calendar" at bounding box center [419, 781] width 141 height 39
click at [451, 845] on span "Outlook" at bounding box center [430, 842] width 49 height 21
drag, startPoint x: 613, startPoint y: 552, endPoint x: 650, endPoint y: 491, distance: 71.3
click at [613, 552] on div at bounding box center [420, 703] width 840 height 1406
click at [621, 558] on button "close" at bounding box center [611, 553] width 38 height 38
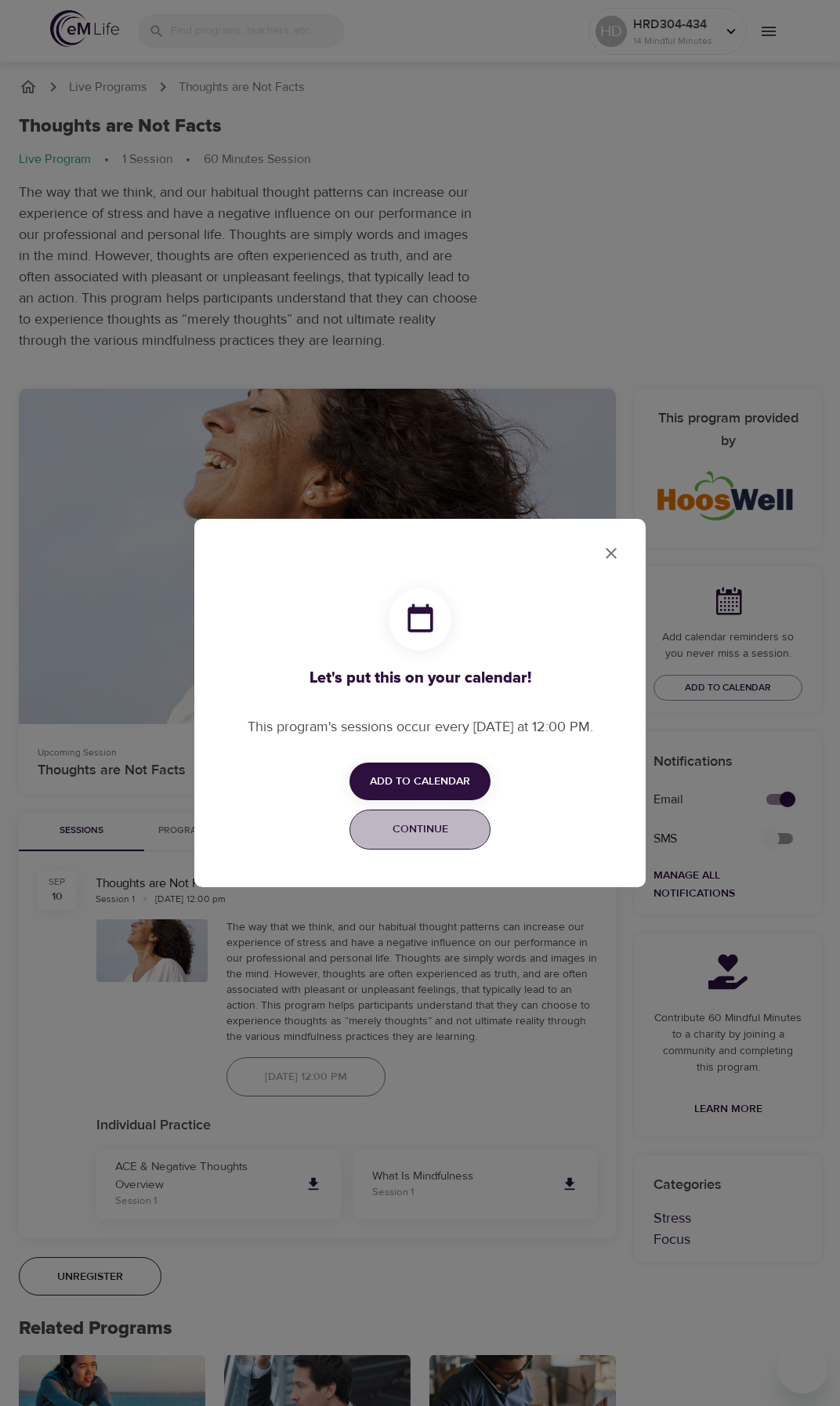
click at [466, 842] on button "Continue" at bounding box center [419, 829] width 141 height 40
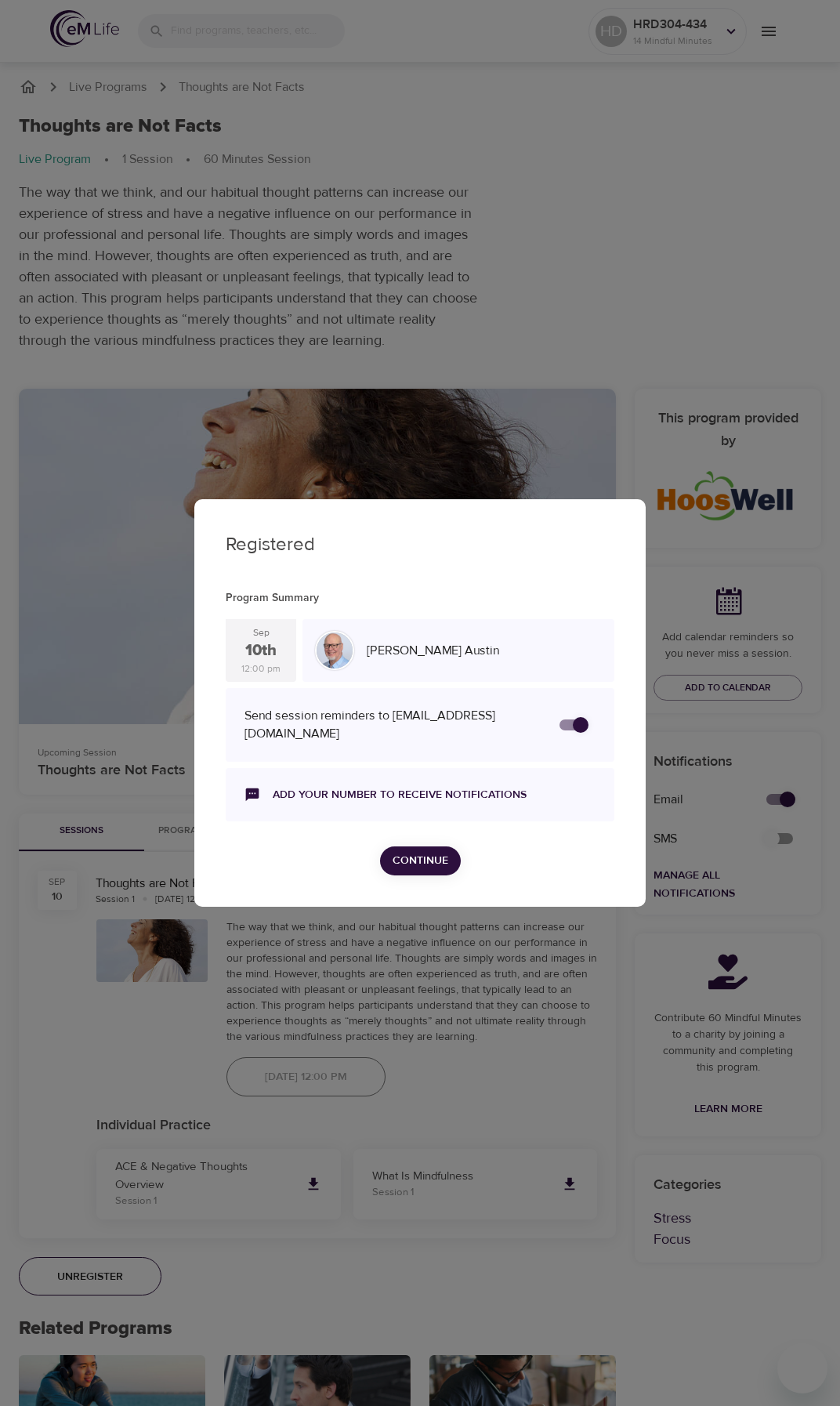
click at [440, 866] on span "Continue" at bounding box center [420, 861] width 56 height 20
